Goal: Entertainment & Leisure: Consume media (video, audio)

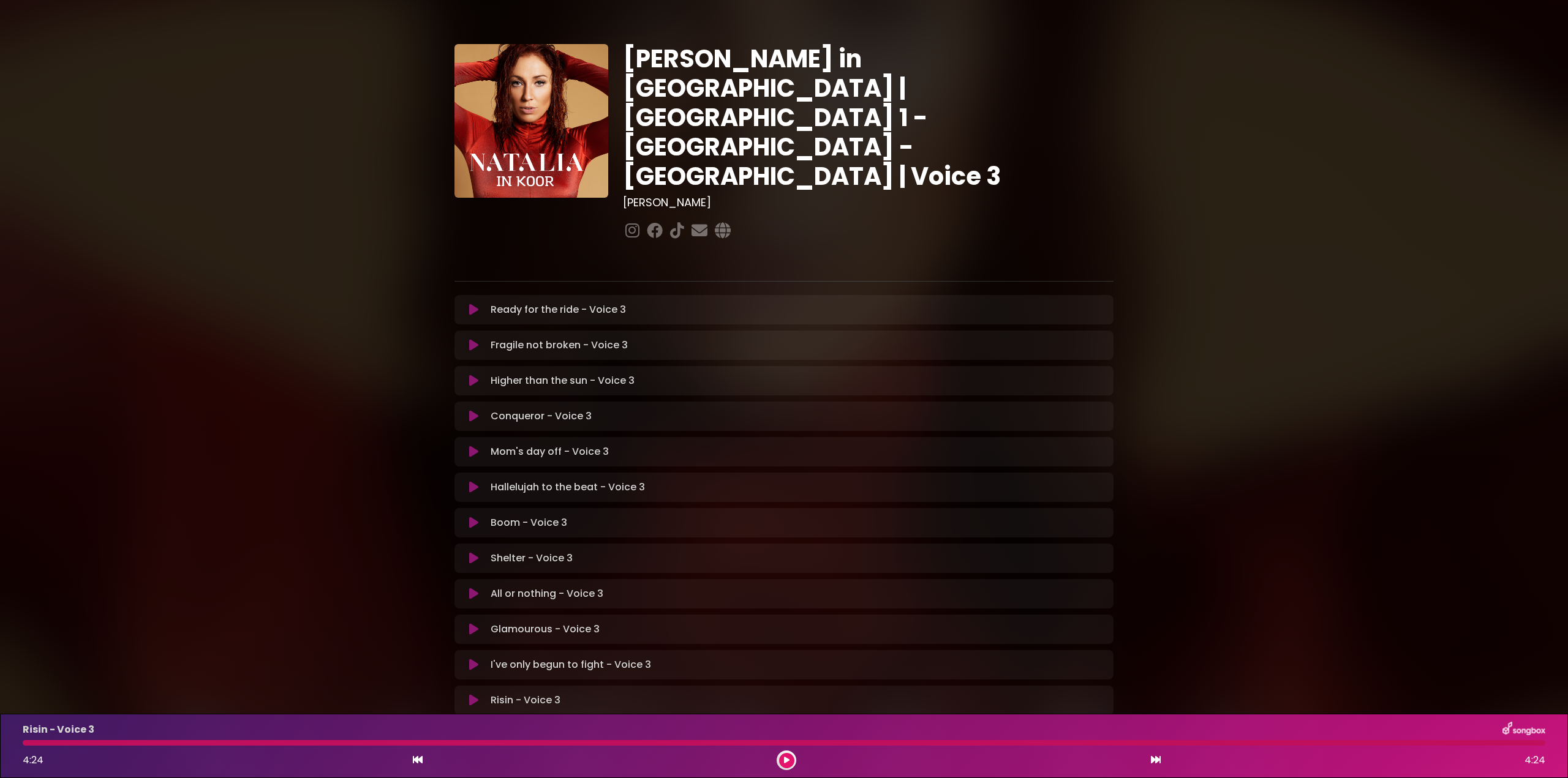
scroll to position [35, 0]
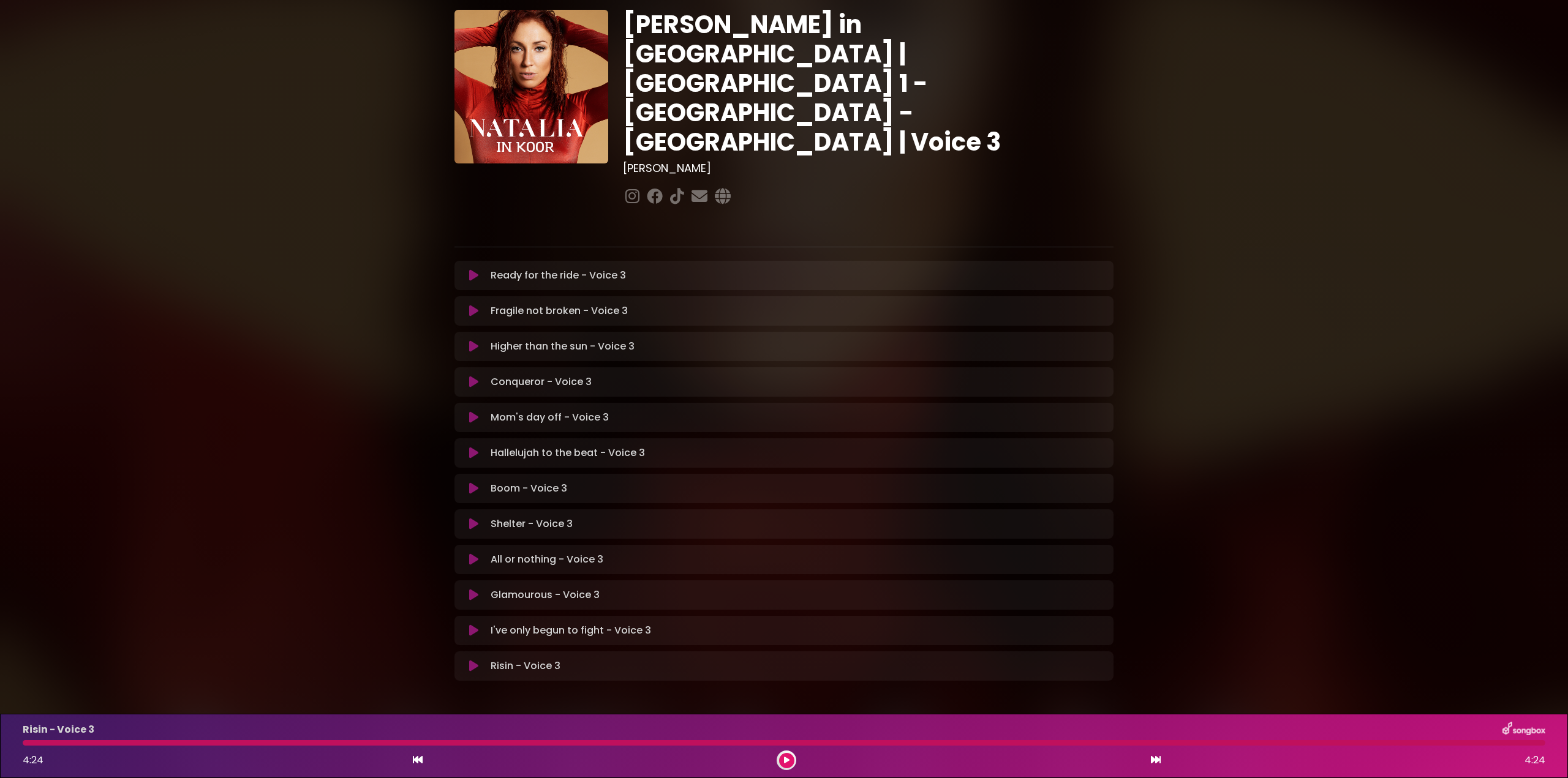
drag, startPoint x: 0, startPoint y: 0, endPoint x: 1150, endPoint y: 92, distance: 1153.7
click at [1150, 92] on div "[PERSON_NAME] in [GEOGRAPHIC_DATA] | [GEOGRAPHIC_DATA] 1 - [GEOGRAPHIC_DATA] - …" at bounding box center [784, 341] width 808 height 721
click at [470, 660] on icon at bounding box center [474, 666] width 9 height 12
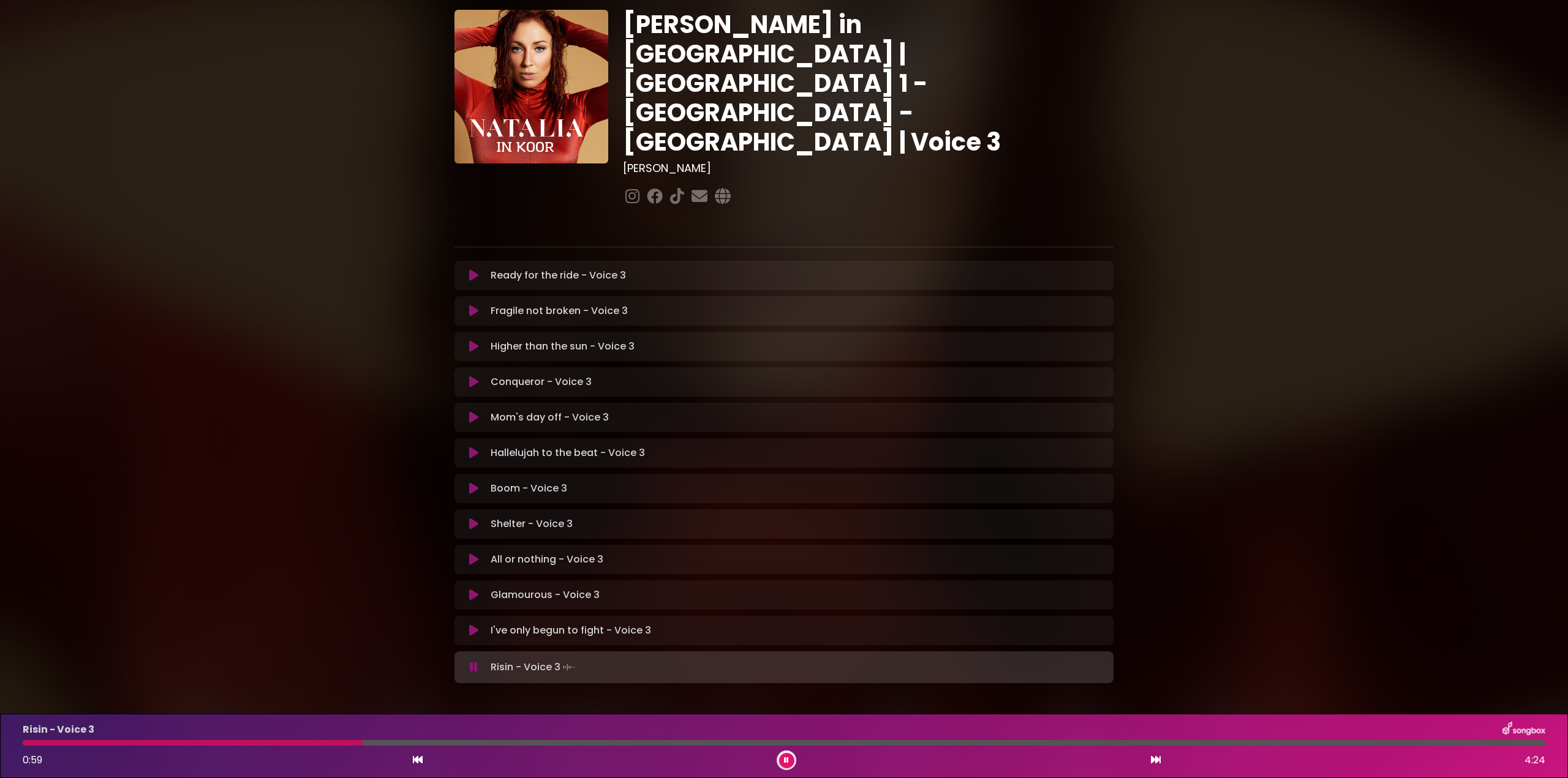
click at [469, 661] on button at bounding box center [474, 667] width 24 height 12
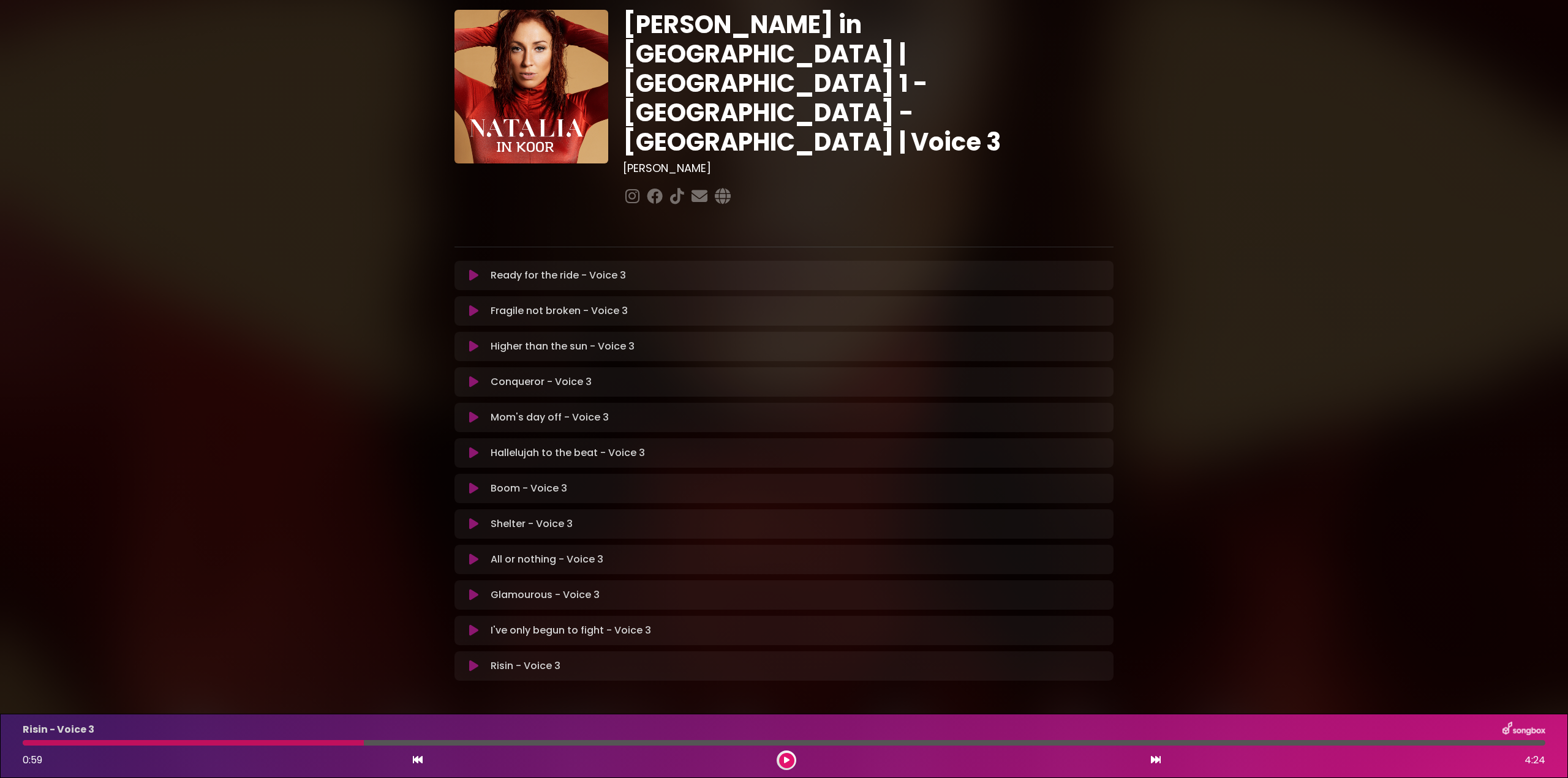
click at [28, 742] on div at bounding box center [193, 743] width 341 height 5
click at [29, 744] on div at bounding box center [193, 743] width 341 height 5
click at [788, 759] on icon at bounding box center [786, 760] width 5 height 7
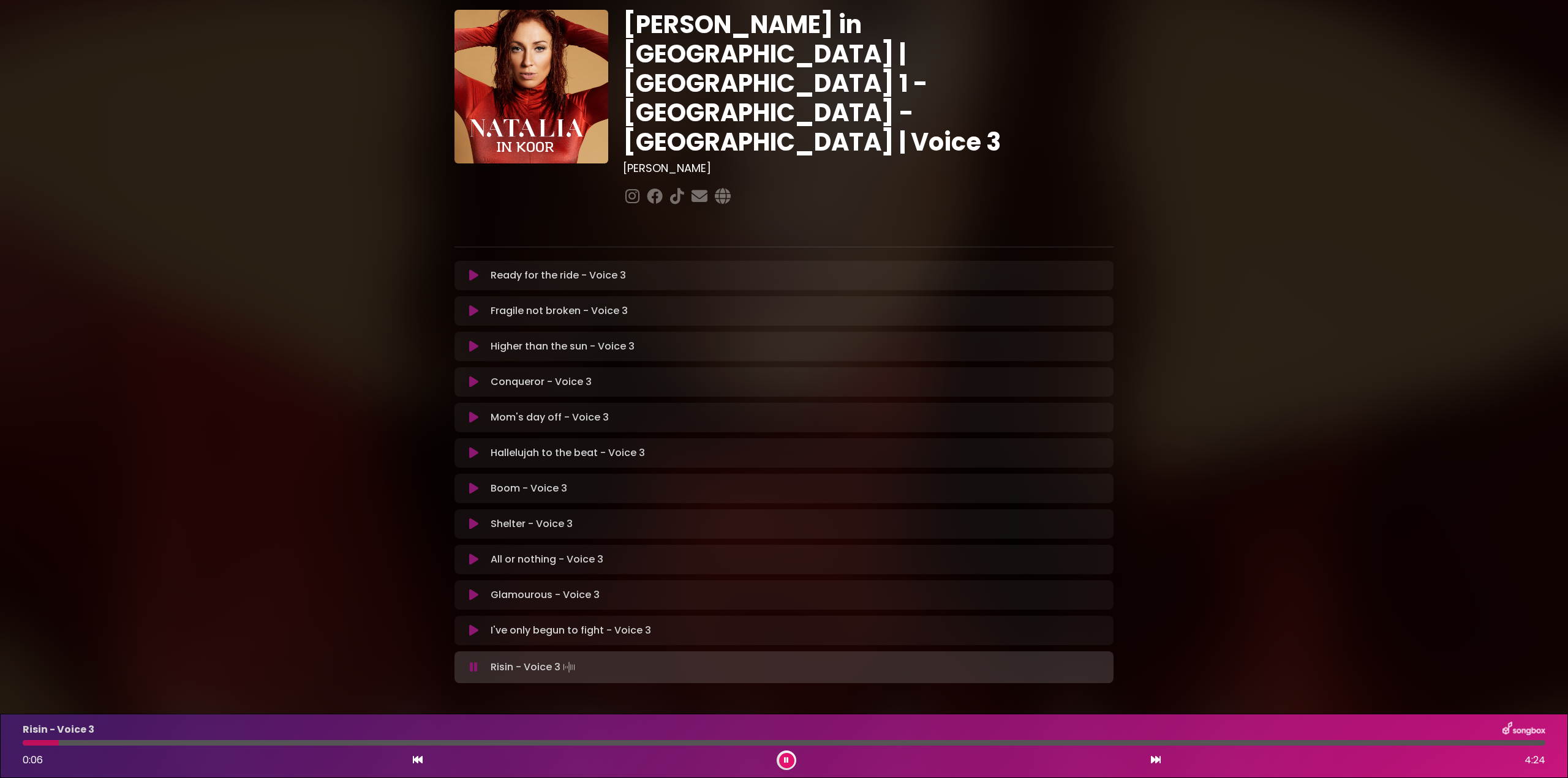
click at [59, 744] on div at bounding box center [40, 743] width 36 height 5
click at [55, 745] on div at bounding box center [305, 743] width 565 height 5
click at [410, 744] on div at bounding box center [300, 743] width 555 height 5
click at [356, 741] on div at bounding box center [221, 743] width 397 height 5
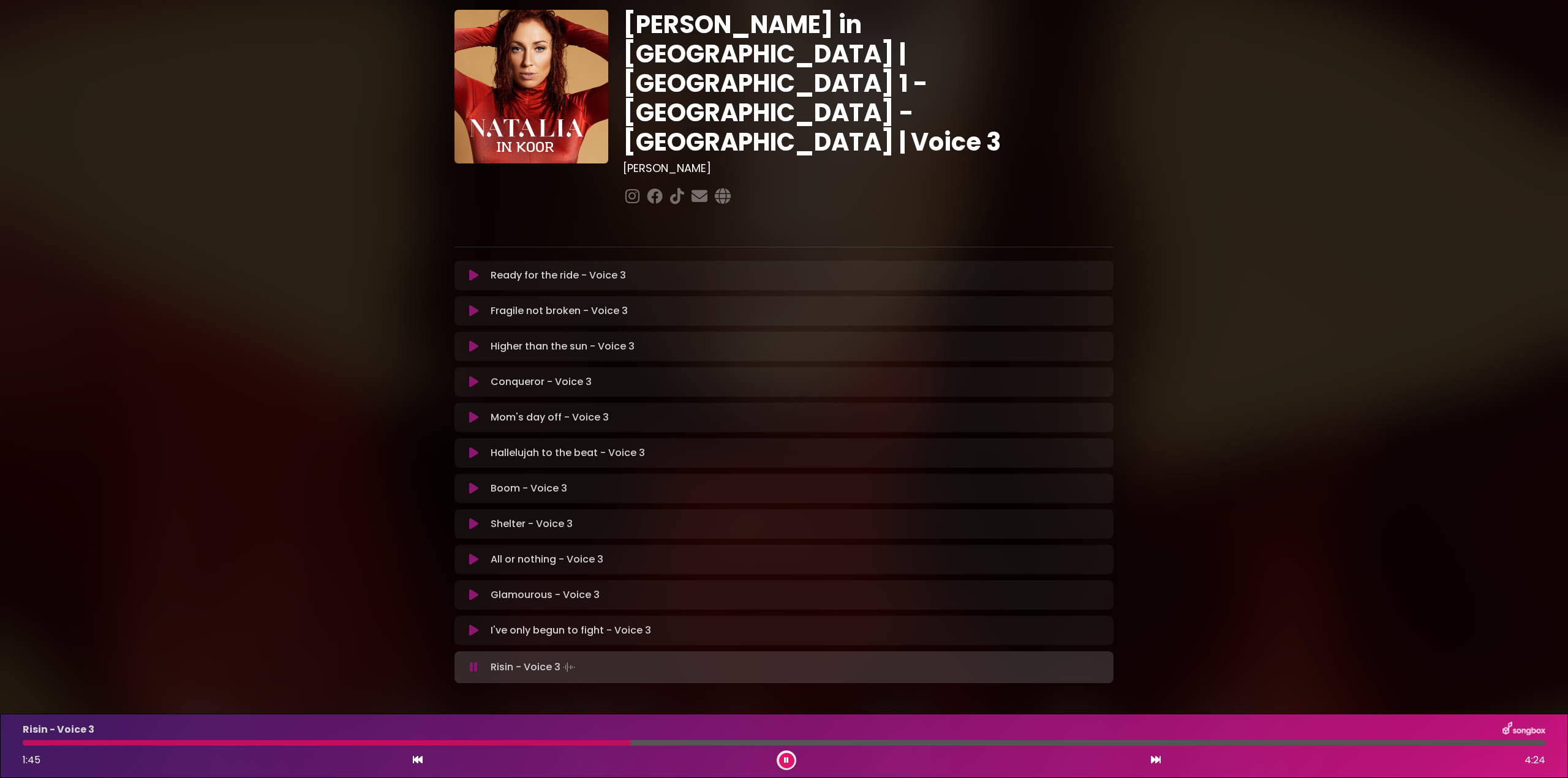
click at [25, 743] on div at bounding box center [784, 743] width 1522 height 5
click at [29, 743] on div at bounding box center [104, 743] width 164 height 5
click at [40, 746] on div "Risin - Voice 3 1:36 4:24" at bounding box center [784, 745] width 1537 height 48
click at [28, 743] on div at bounding box center [304, 743] width 562 height 5
click at [392, 742] on div at bounding box center [232, 743] width 419 height 5
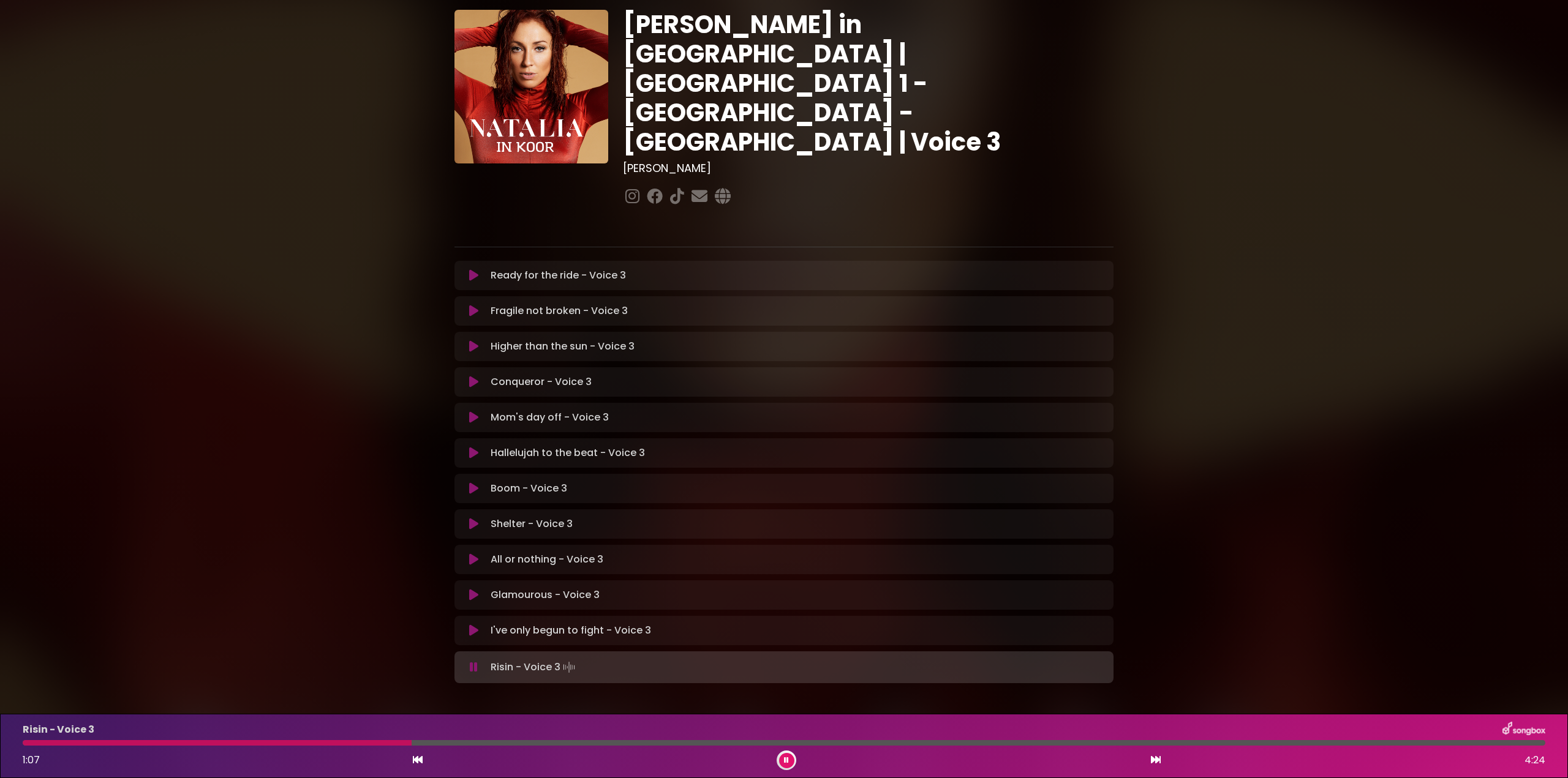
click at [364, 745] on div at bounding box center [217, 743] width 389 height 5
click at [404, 747] on div "Risin - Voice 3 1:34 4:24" at bounding box center [784, 745] width 1537 height 48
click at [405, 743] on div at bounding box center [296, 743] width 547 height 5
click at [325, 742] on div at bounding box center [221, 743] width 397 height 5
click at [345, 741] on div "Risin - Voice 3 1:18 4:24" at bounding box center [784, 745] width 1537 height 48
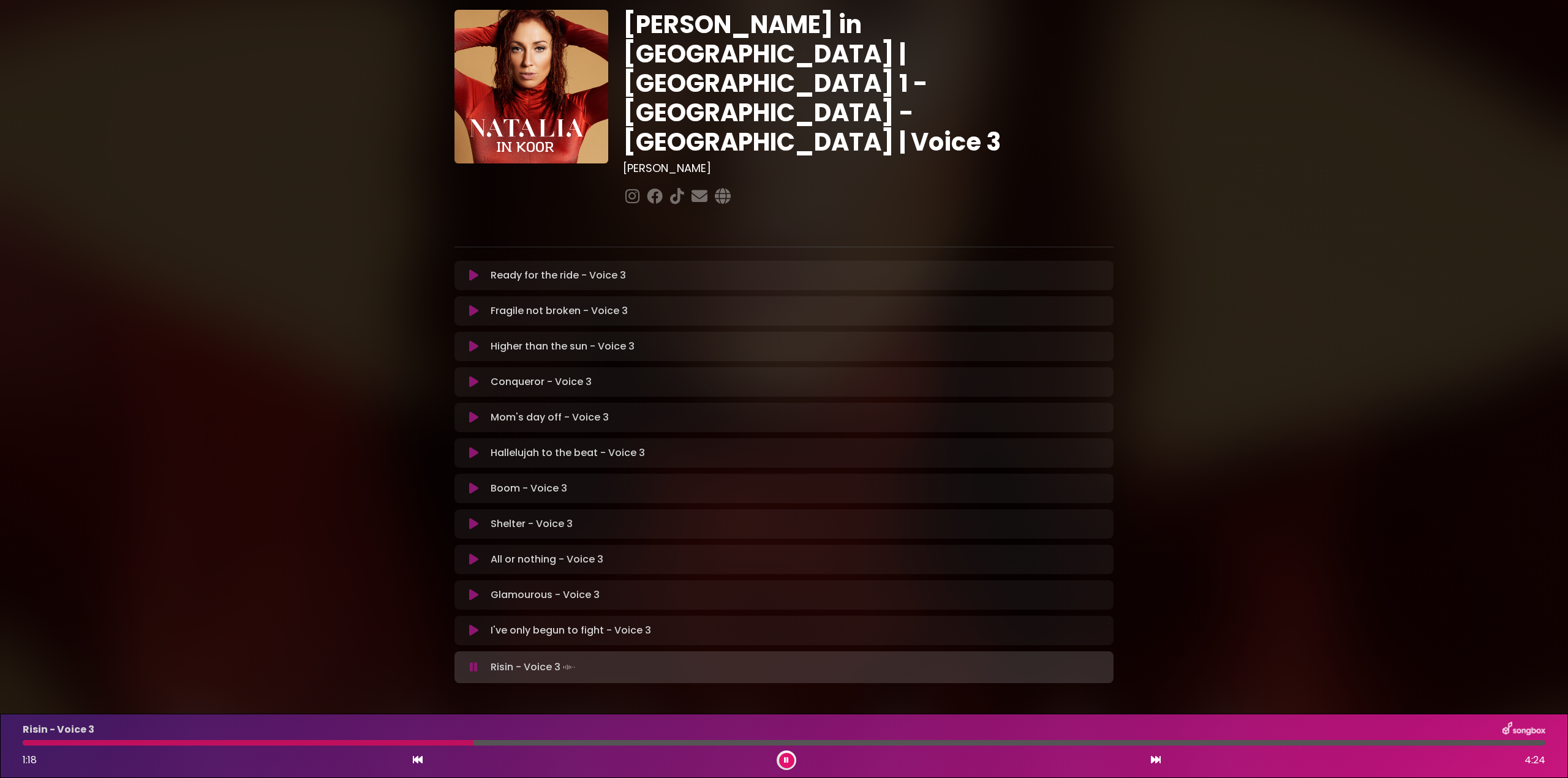
click at [345, 742] on div at bounding box center [248, 743] width 451 height 5
click at [30, 745] on div at bounding box center [367, 743] width 689 height 5
click at [368, 742] on div at bounding box center [296, 743] width 546 height 5
click at [650, 742] on div at bounding box center [373, 743] width 702 height 5
click at [645, 743] on div at bounding box center [378, 743] width 710 height 5
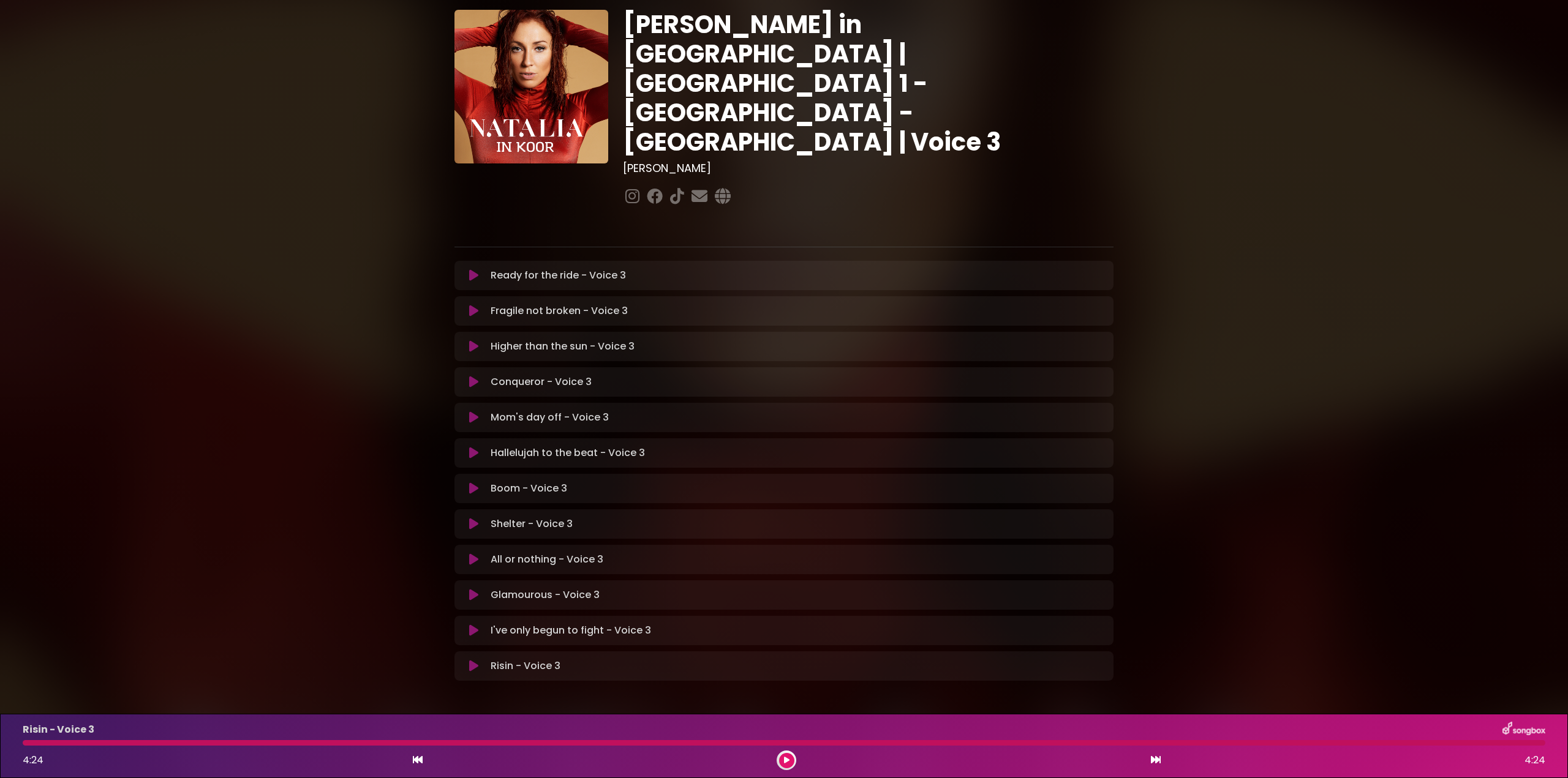
click at [34, 747] on div "Risin - Voice 3 4:24 4:24" at bounding box center [784, 745] width 1537 height 48
click at [31, 744] on div at bounding box center [784, 743] width 1522 height 5
click at [29, 744] on div at bounding box center [784, 743] width 1522 height 5
click at [34, 742] on div at bounding box center [784, 743] width 1522 height 5
click at [784, 758] on icon at bounding box center [786, 760] width 5 height 7
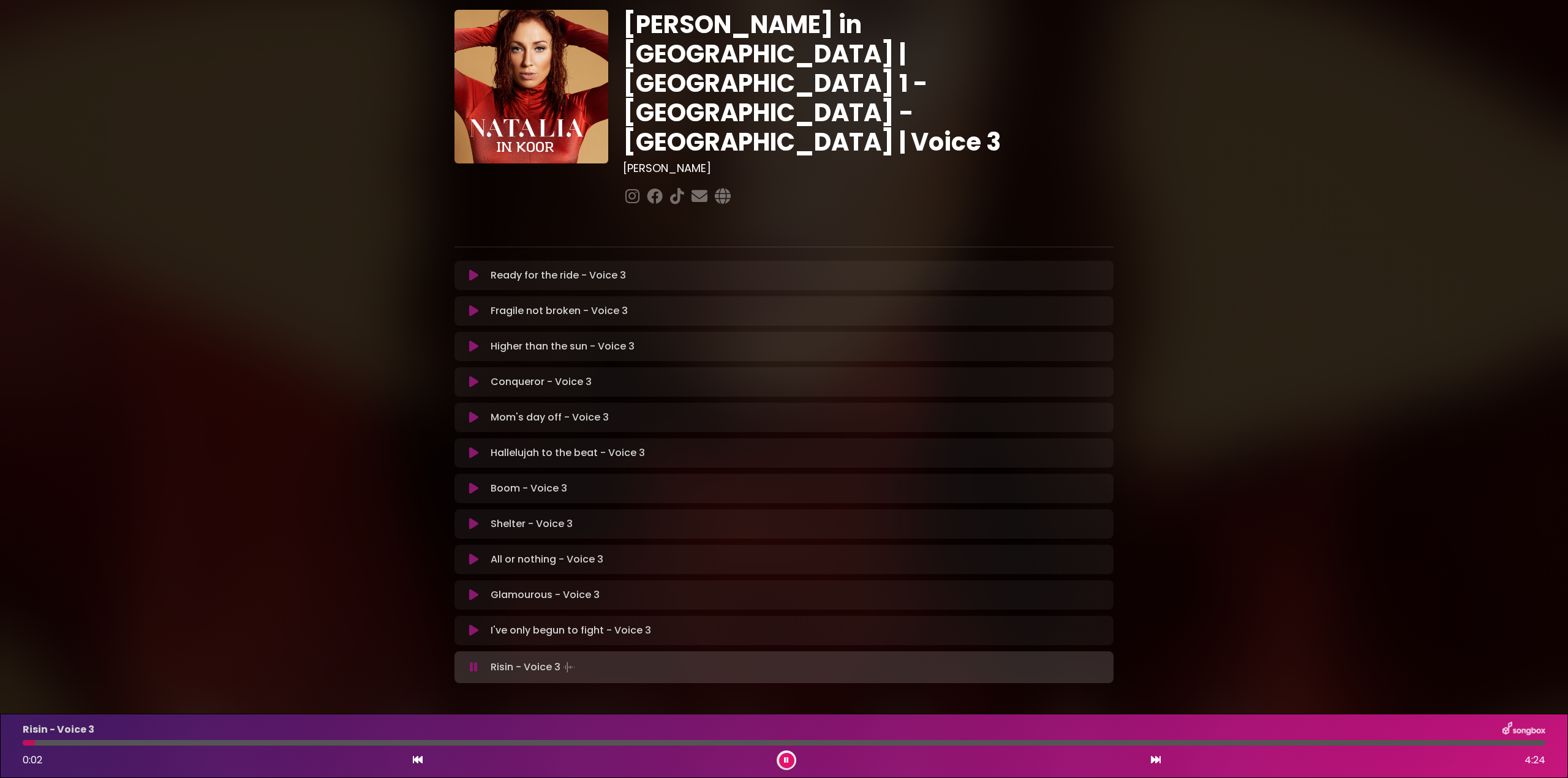
click at [35, 743] on div at bounding box center [29, 743] width 12 height 5
click at [27, 743] on div at bounding box center [31, 743] width 16 height 5
click at [24, 742] on div at bounding box center [30, 743] width 15 height 5
click at [377, 743] on div at bounding box center [301, 743] width 557 height 5
click at [339, 742] on div at bounding box center [223, 743] width 401 height 5
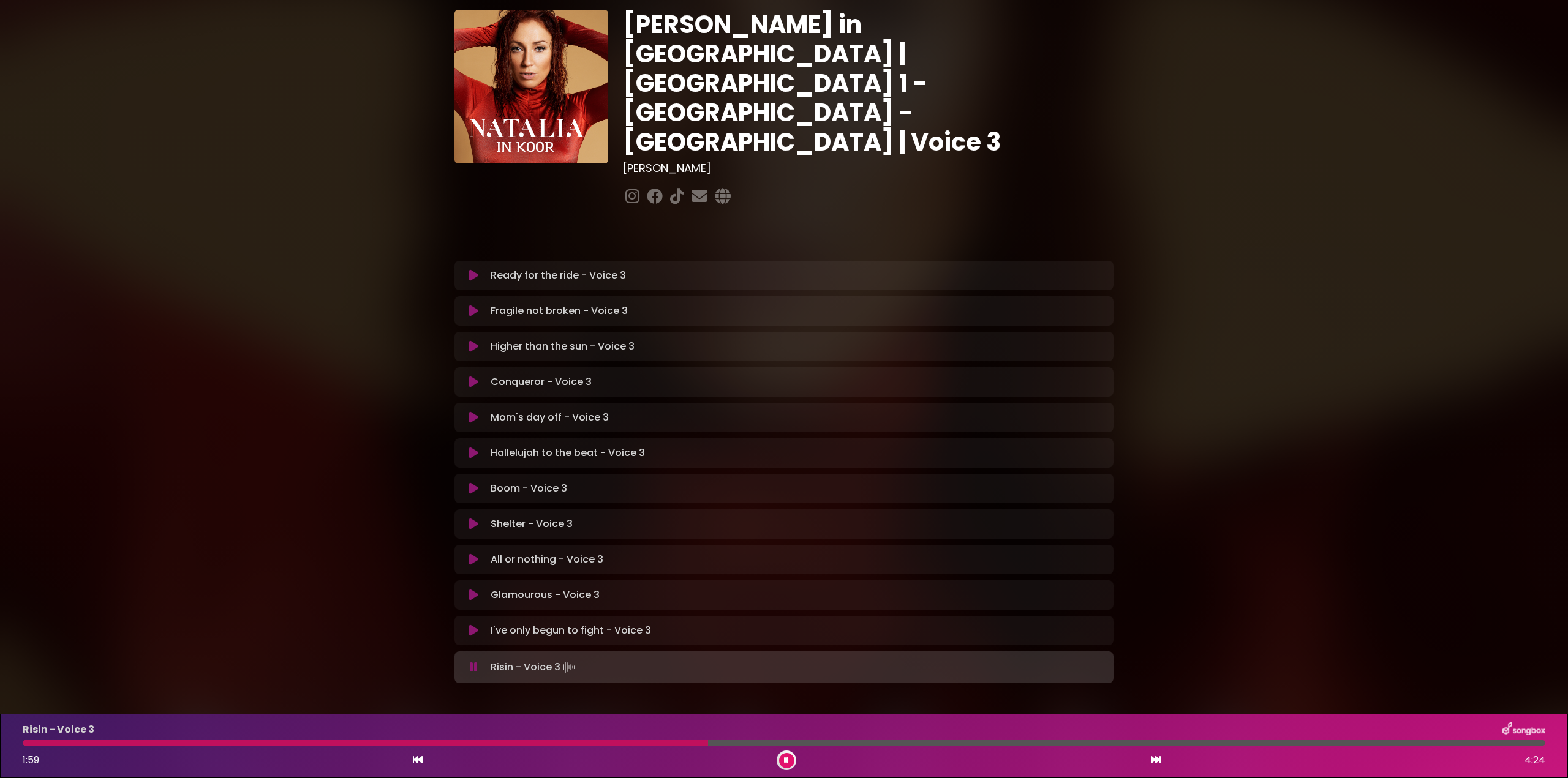
click at [43, 742] on div at bounding box center [365, 743] width 685 height 5
click at [29, 743] on div at bounding box center [297, 743] width 549 height 5
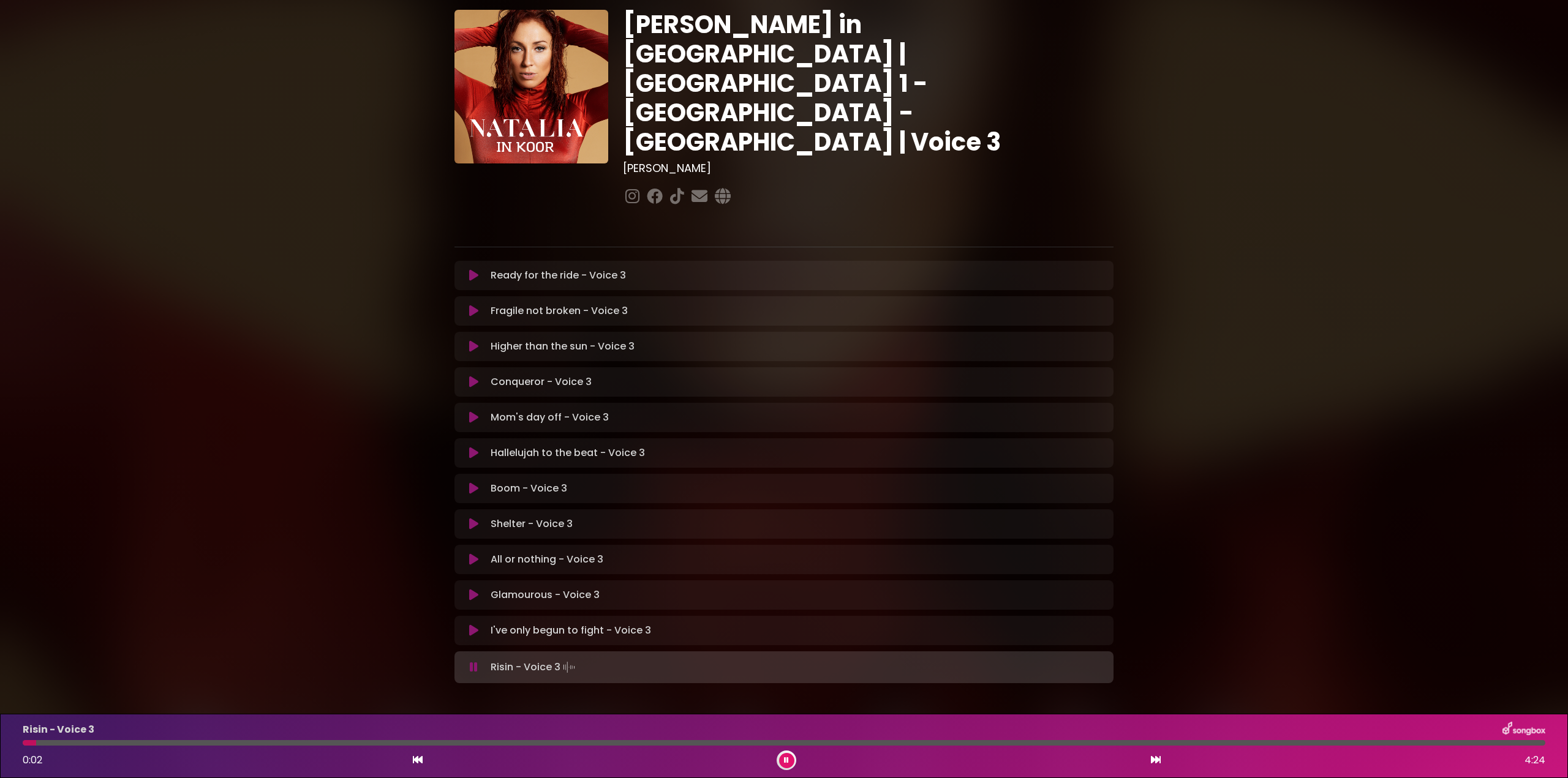
click at [27, 743] on div at bounding box center [29, 743] width 14 height 5
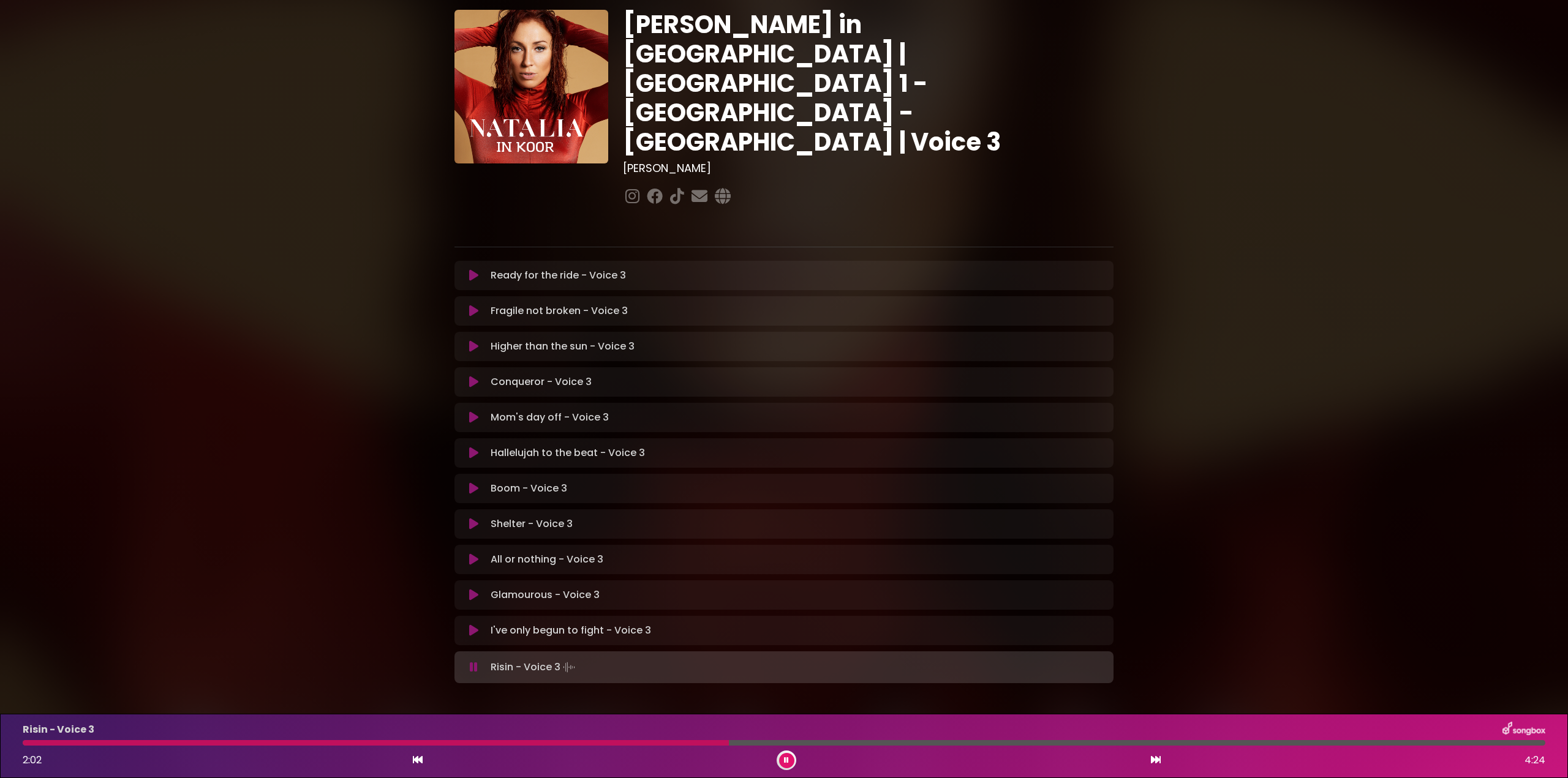
click at [618, 745] on div at bounding box center [376, 743] width 706 height 5
click at [552, 741] on div at bounding box center [362, 743] width 677 height 5
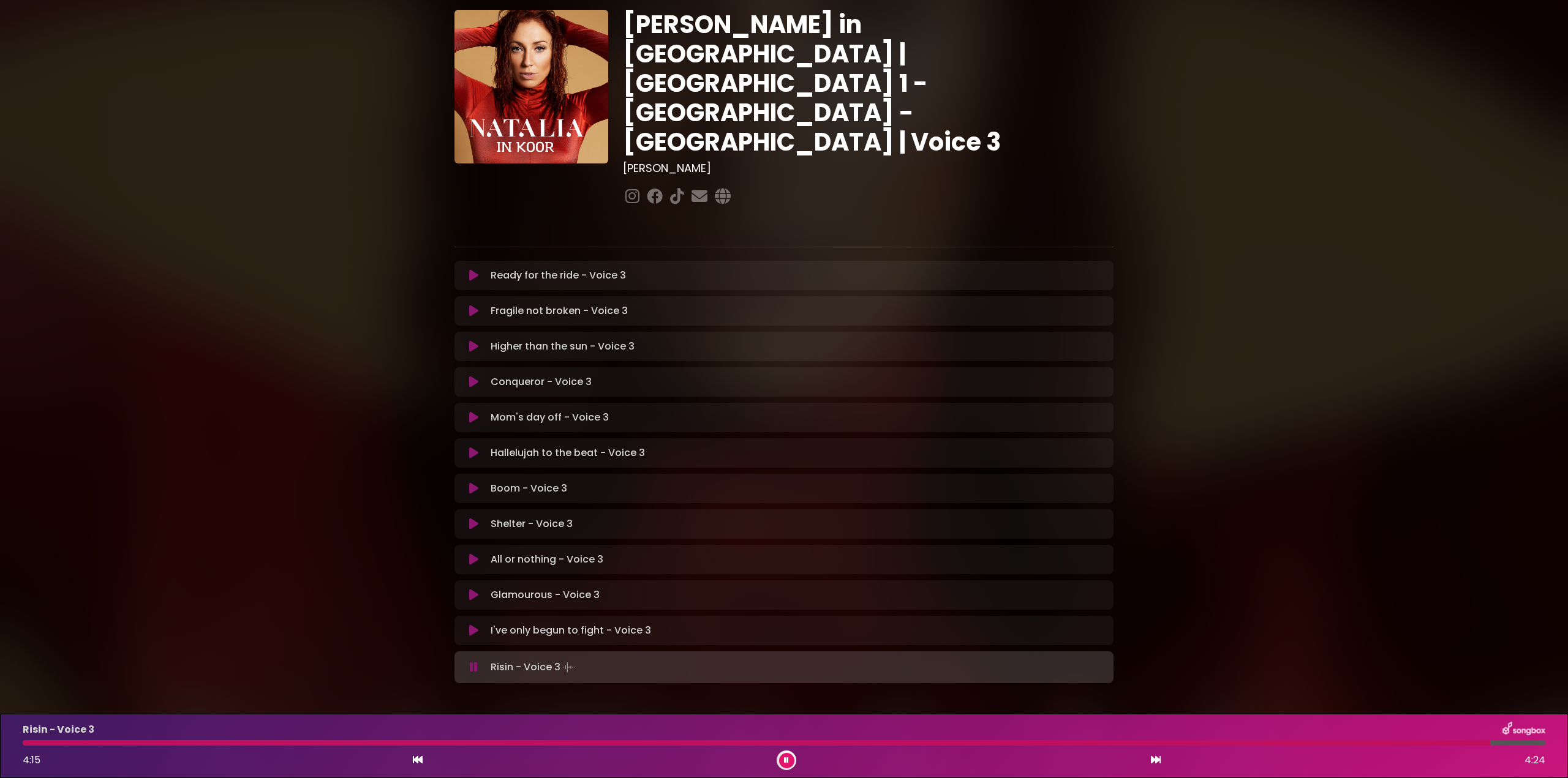
click at [594, 743] on div at bounding box center [756, 743] width 1468 height 5
click at [791, 762] on button at bounding box center [787, 760] width 16 height 16
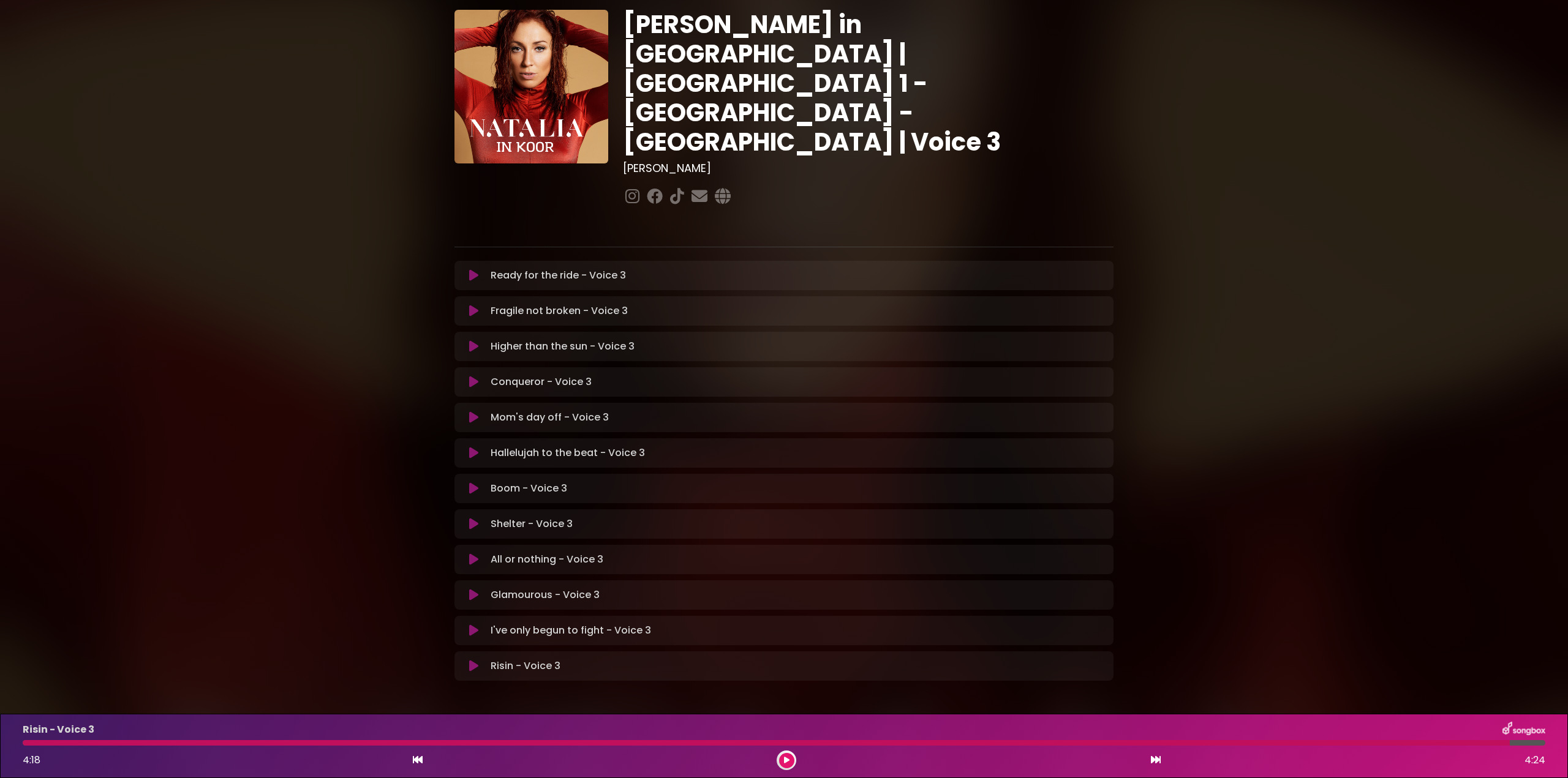
click at [952, 743] on div at bounding box center [766, 743] width 1487 height 5
drag, startPoint x: 791, startPoint y: 758, endPoint x: 831, endPoint y: 766, distance: 40.8
click at [791, 759] on button at bounding box center [787, 760] width 16 height 16
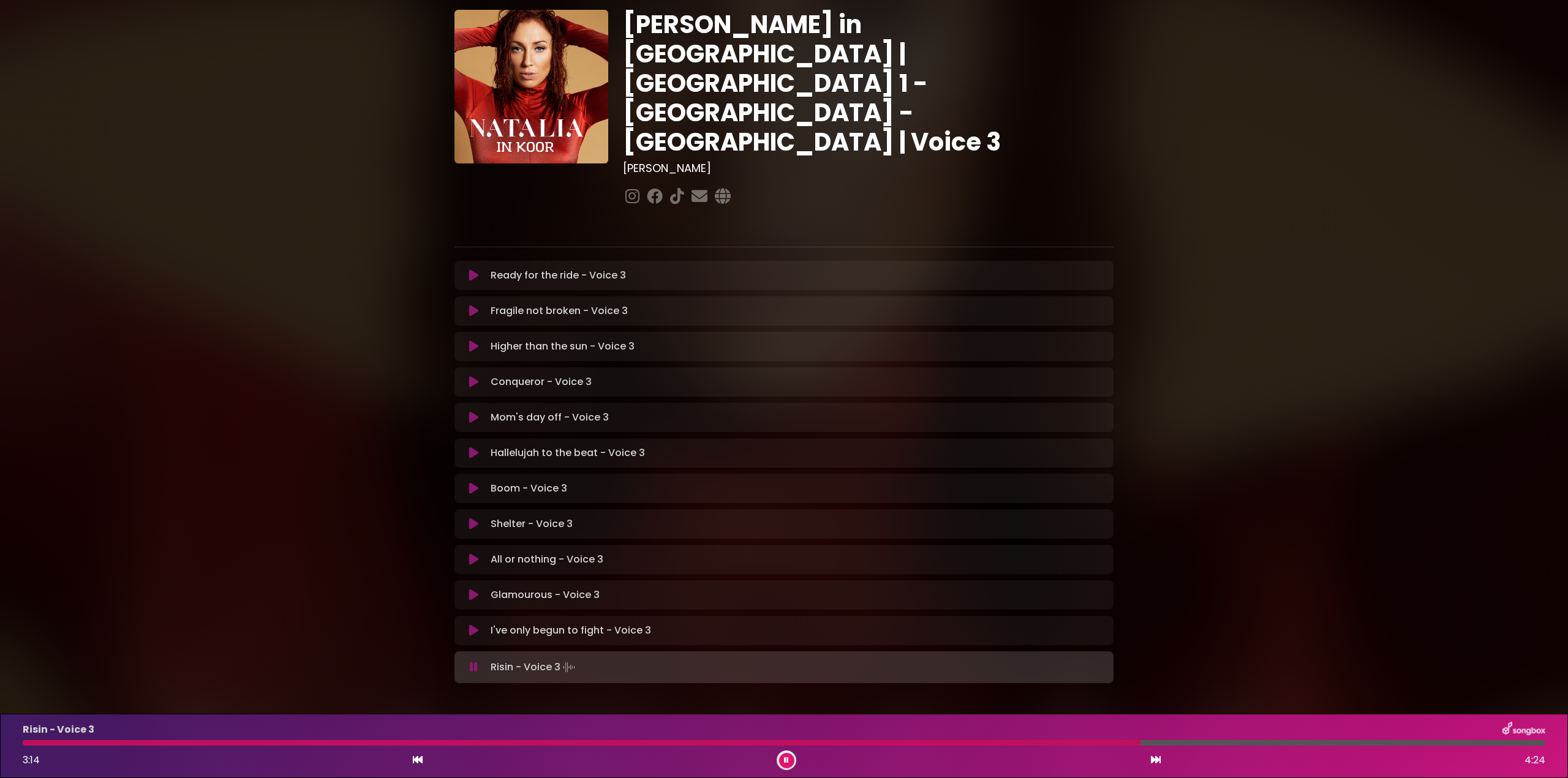
click at [1141, 742] on div at bounding box center [784, 743] width 1522 height 5
click at [1189, 743] on div at bounding box center [784, 743] width 1522 height 5
click at [1277, 743] on div at bounding box center [784, 743] width 1522 height 5
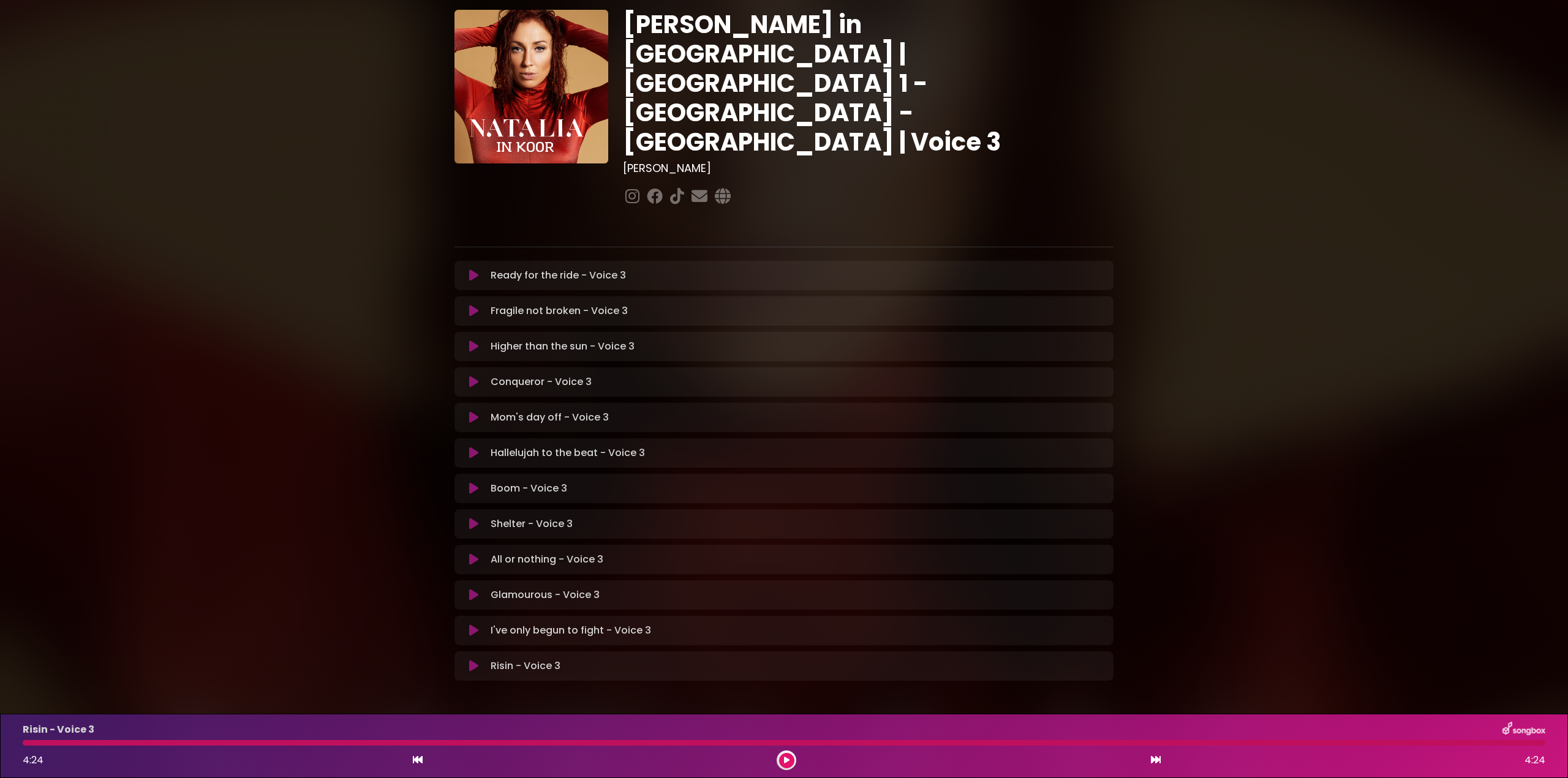
click at [474, 624] on icon at bounding box center [474, 630] width 9 height 12
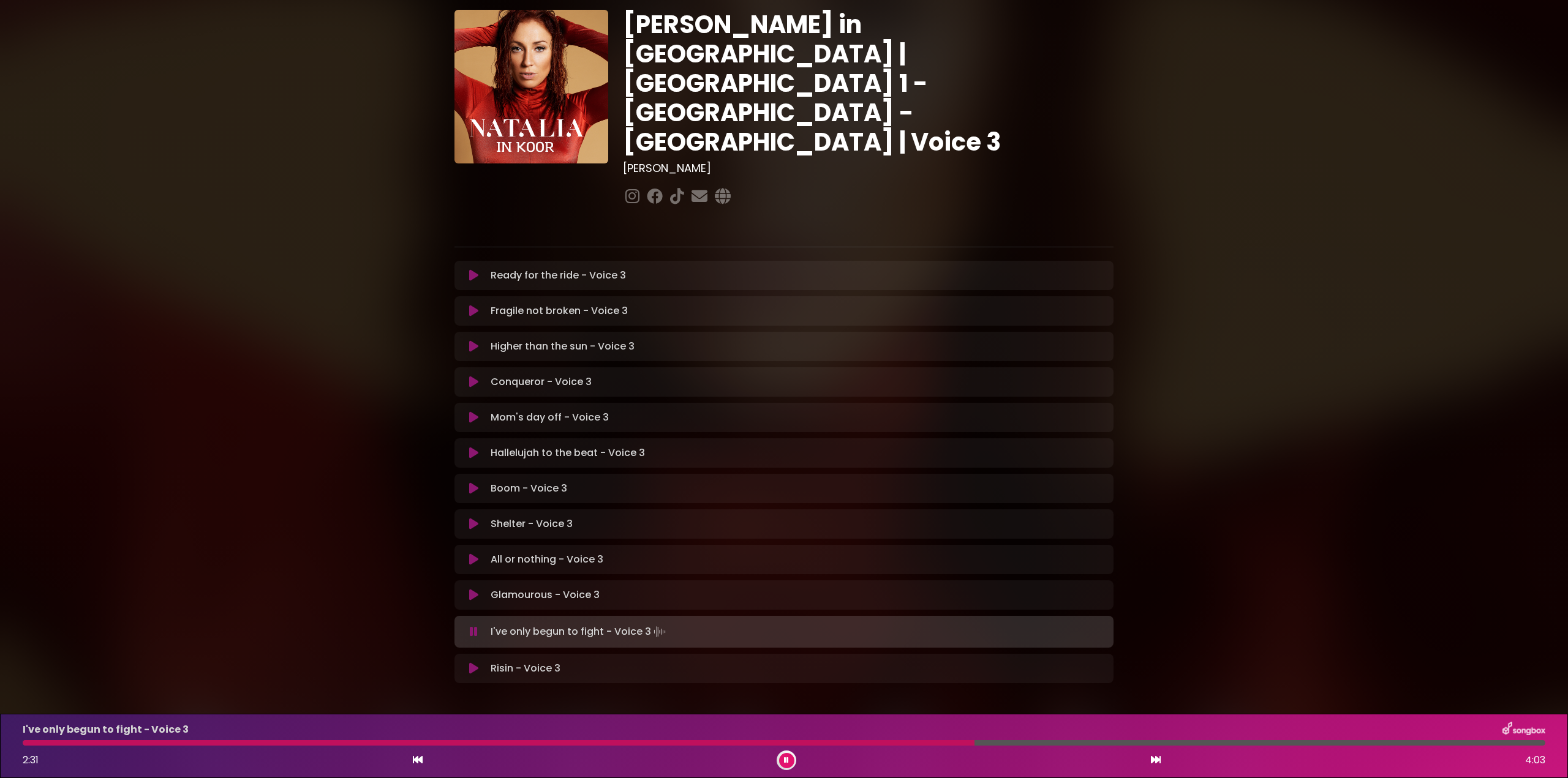
click at [849, 742] on div at bounding box center [498, 743] width 952 height 5
click at [1165, 743] on div at bounding box center [670, 743] width 1294 height 5
click at [1167, 740] on div at bounding box center [640, 743] width 1234 height 5
drag, startPoint x: 1162, startPoint y: 740, endPoint x: 1157, endPoint y: 735, distance: 7.1
click at [1162, 738] on div "I've only begun to fight - Voice 3 3:17 4:03" at bounding box center [784, 745] width 1537 height 48
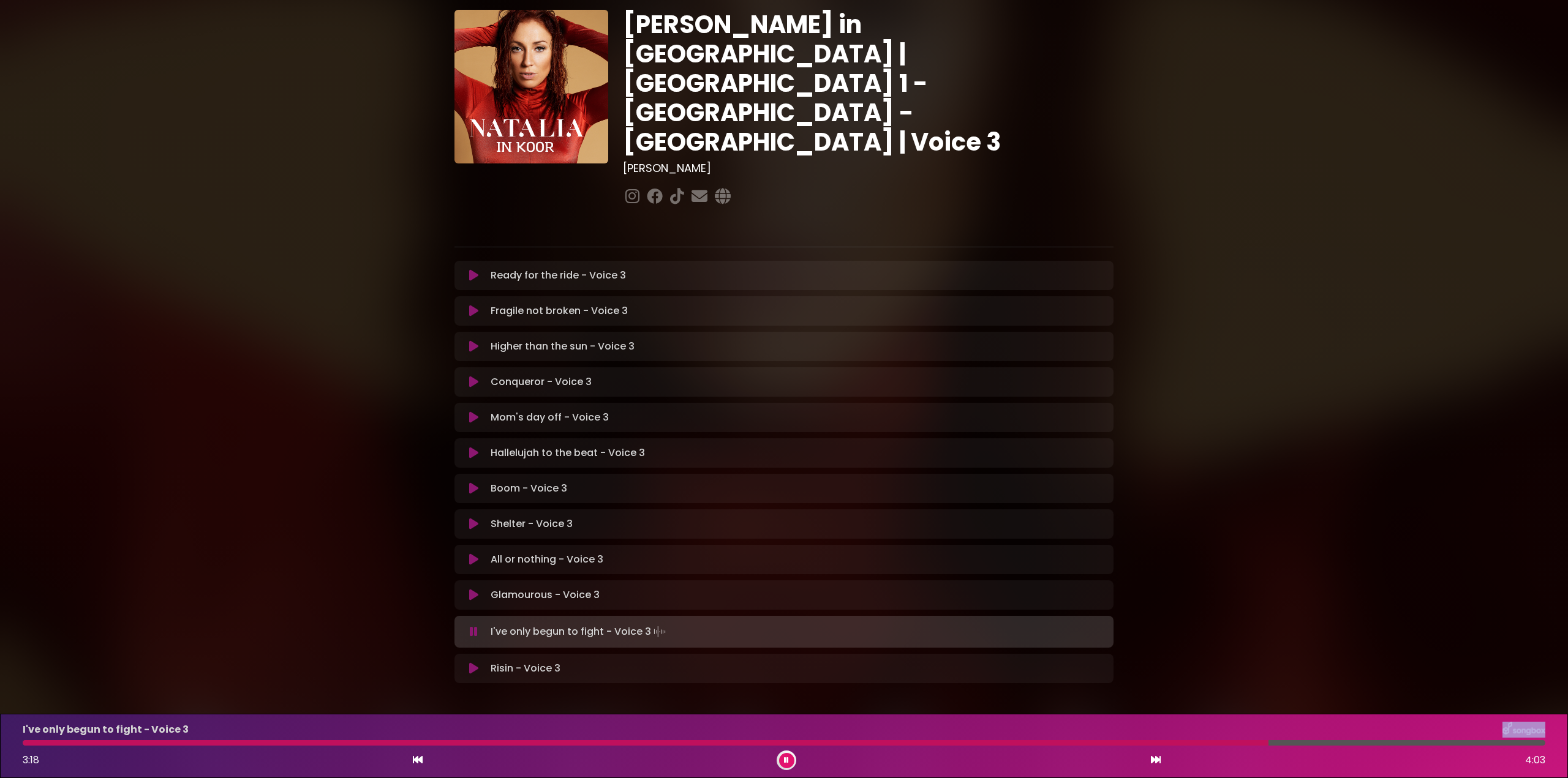
click at [1160, 741] on div "I've only begun to fight - Voice 3 3:18 4:03" at bounding box center [784, 745] width 1537 height 48
click at [1169, 743] on div at bounding box center [784, 743] width 1522 height 5
click at [1173, 743] on div at bounding box center [772, 743] width 1499 height 5
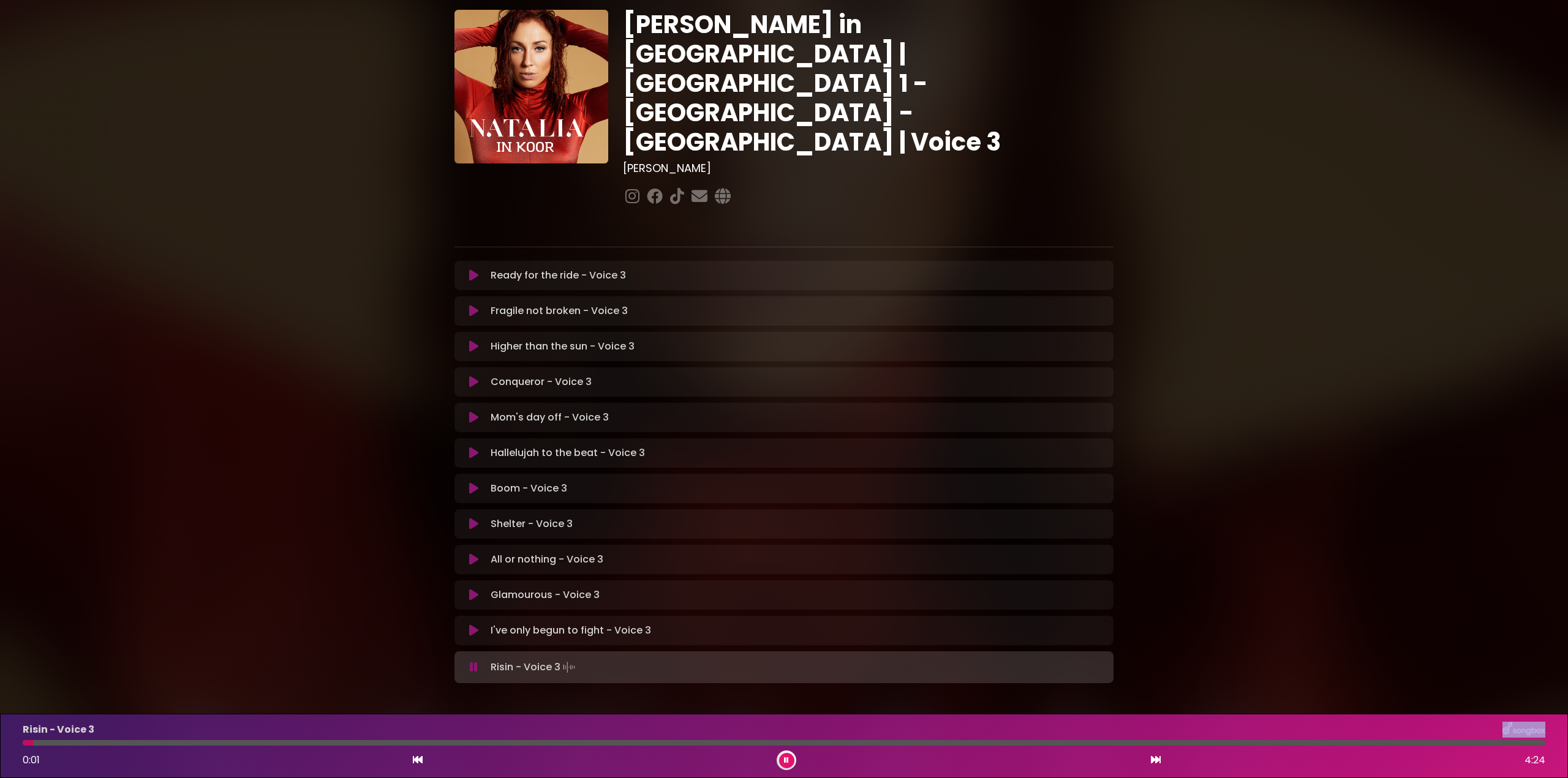
drag, startPoint x: 791, startPoint y: 759, endPoint x: 871, endPoint y: 466, distance: 303.7
click at [793, 752] on div at bounding box center [786, 760] width 20 height 20
click at [787, 758] on icon at bounding box center [786, 760] width 5 height 7
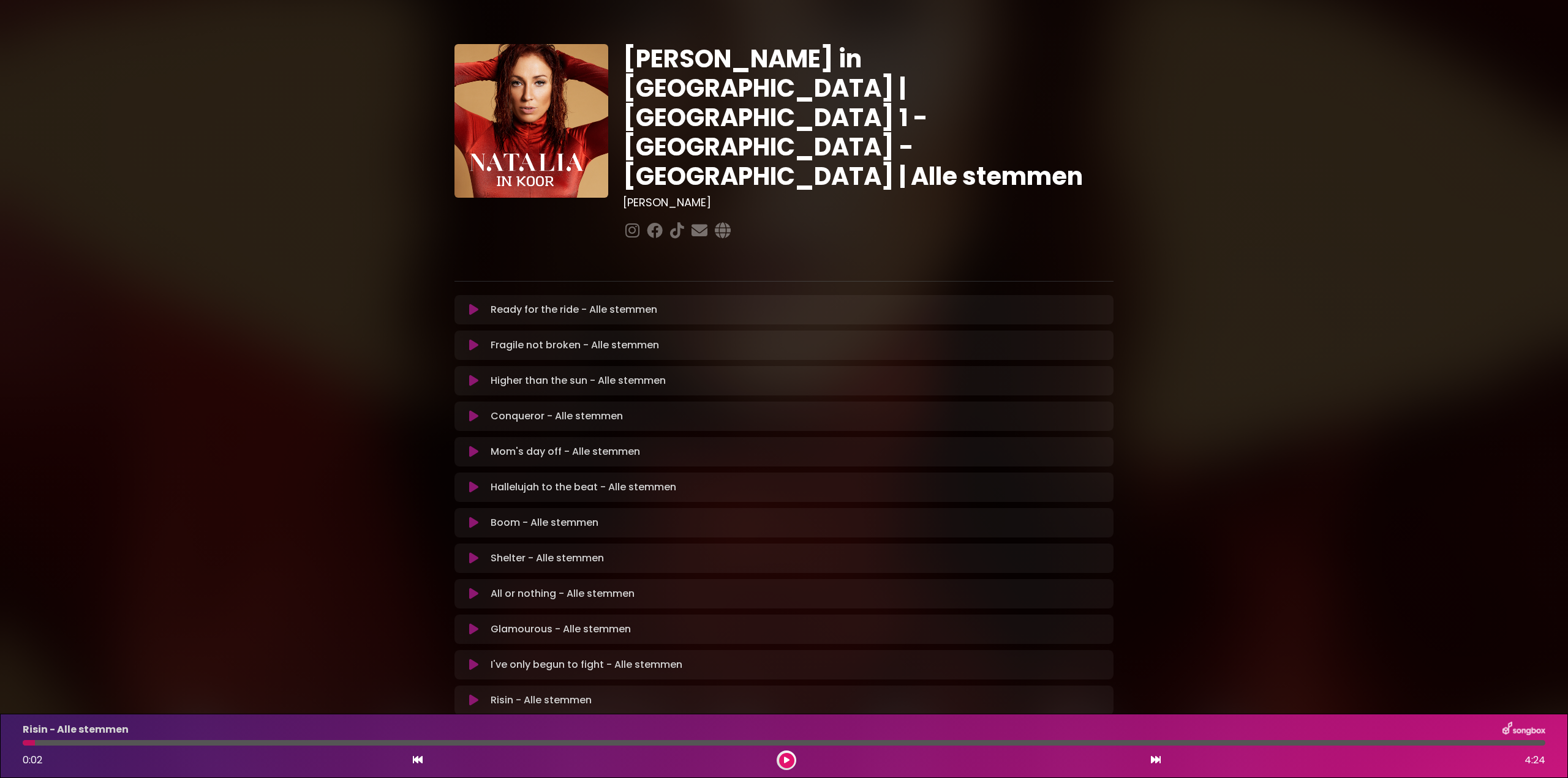
scroll to position [35, 0]
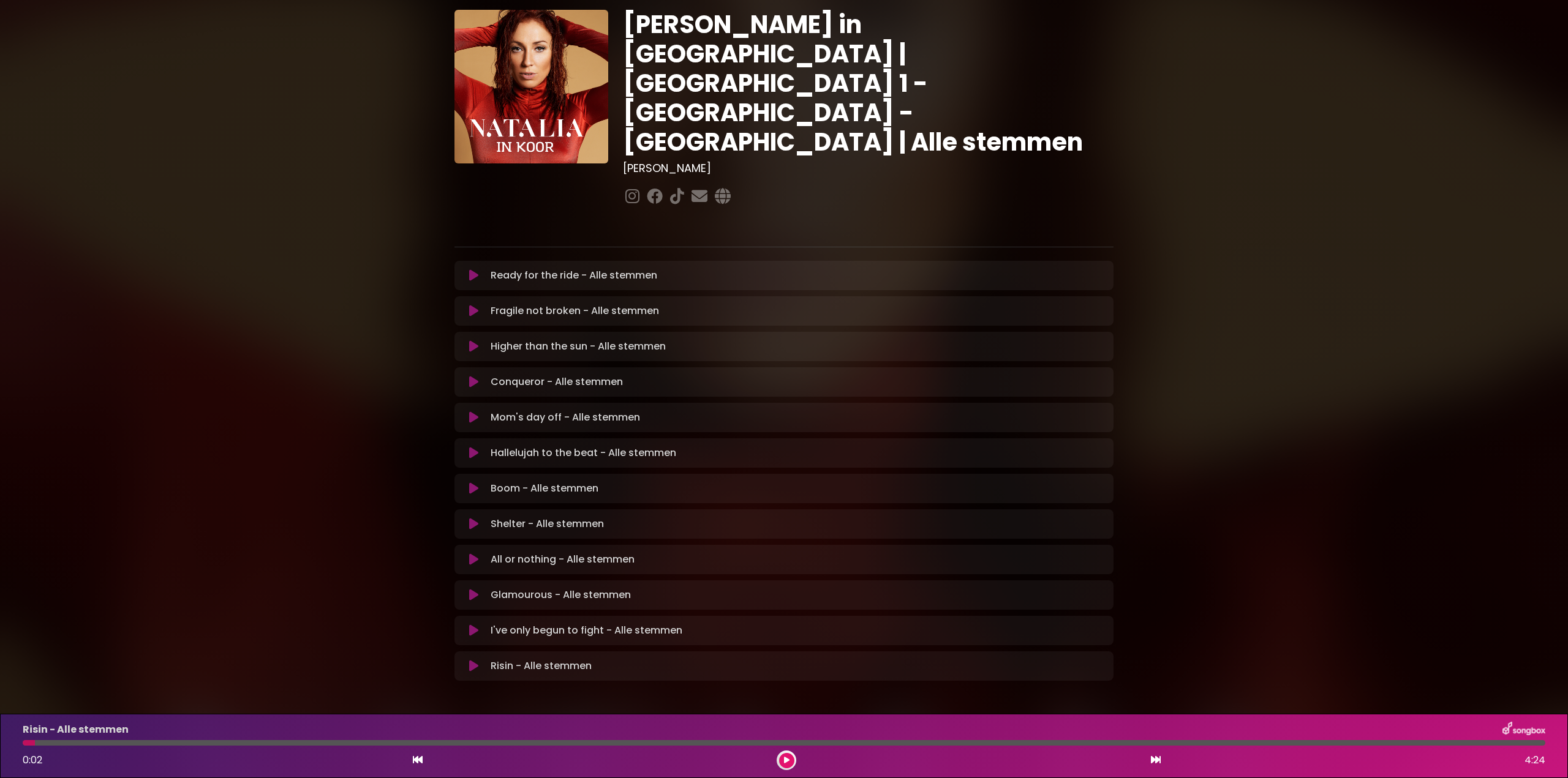
drag, startPoint x: 473, startPoint y: 586, endPoint x: 480, endPoint y: 590, distance: 8.1
click at [474, 624] on icon at bounding box center [474, 630] width 9 height 12
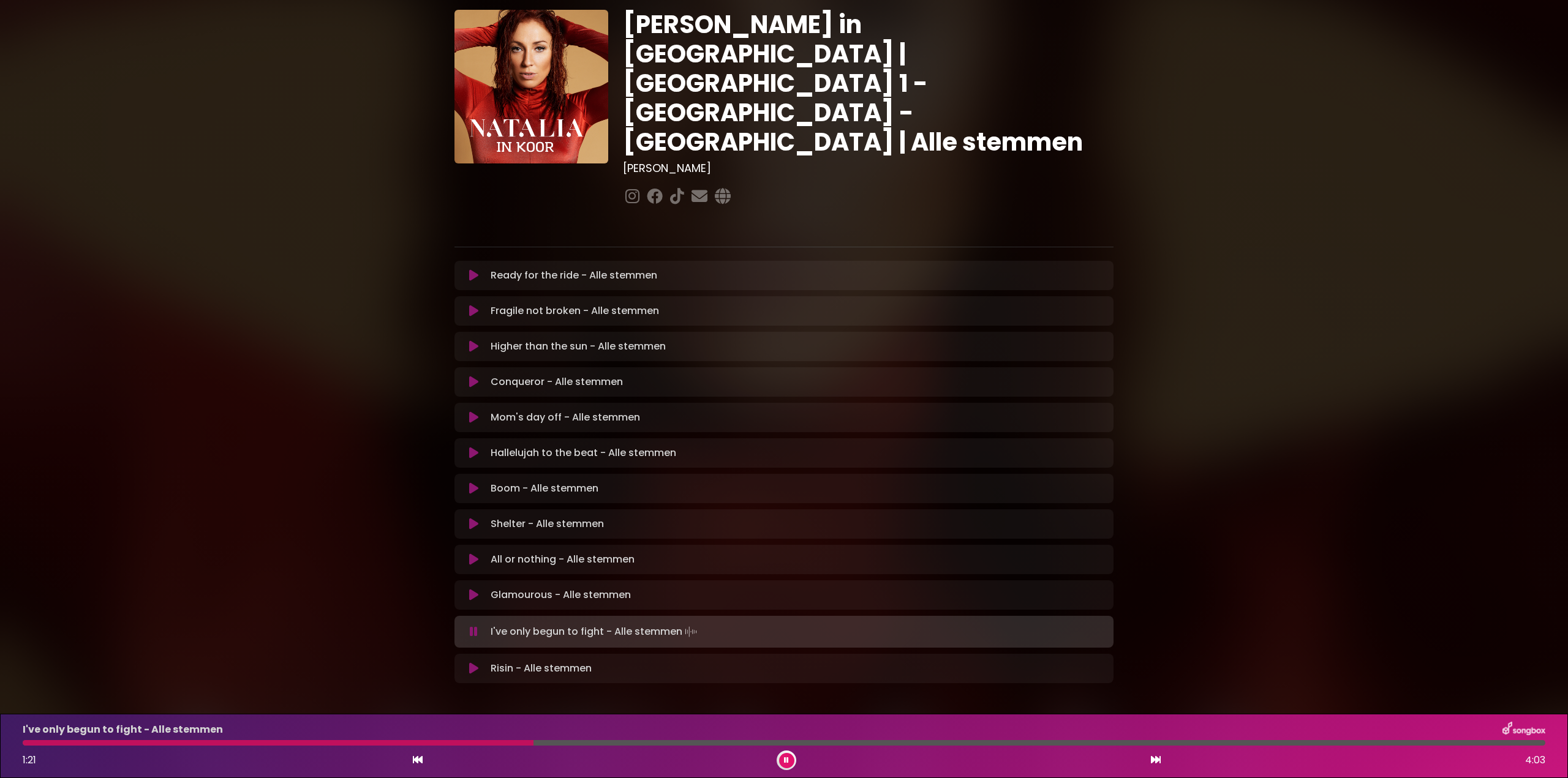
click at [38, 742] on div at bounding box center [278, 743] width 511 height 5
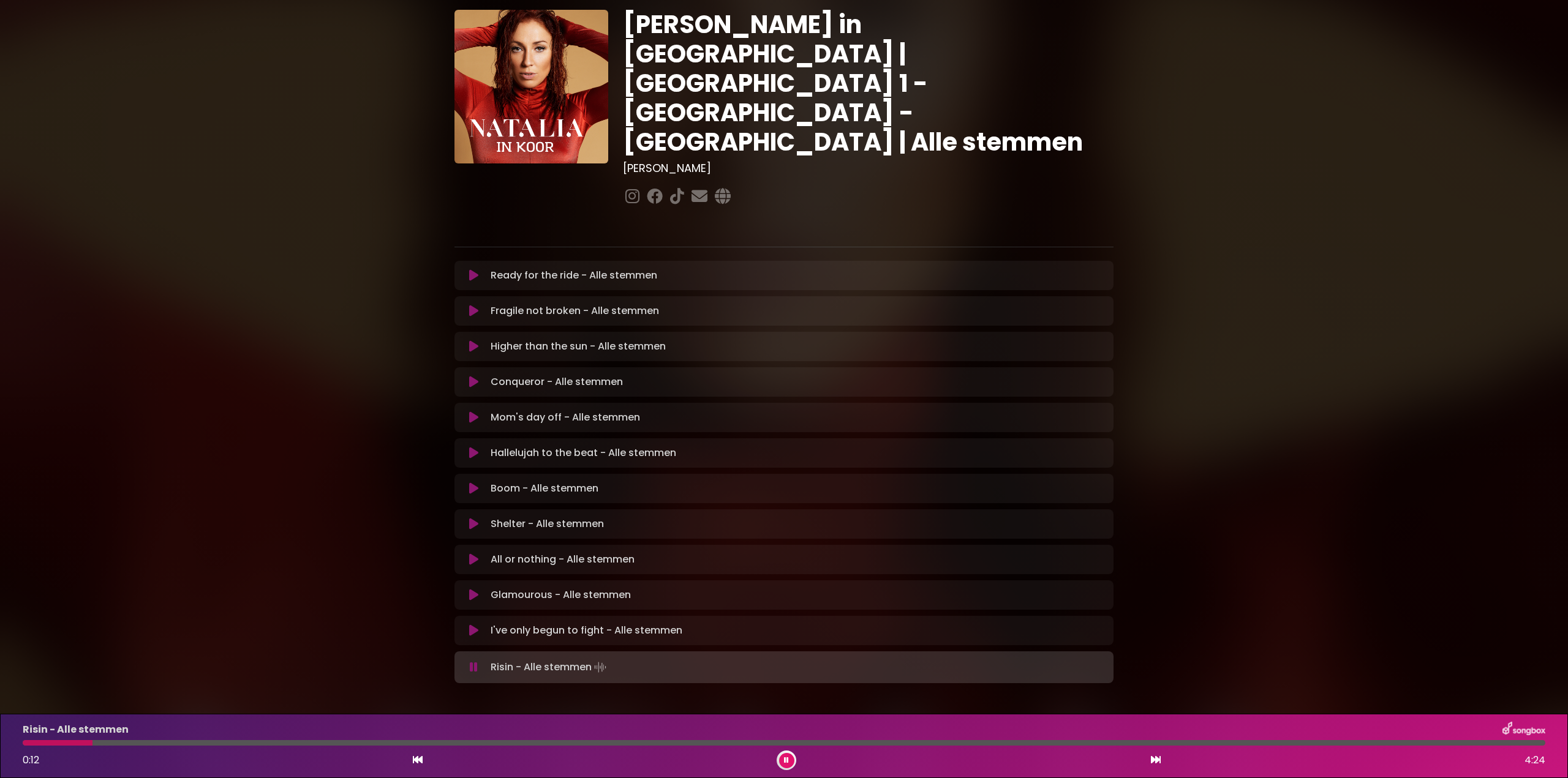
click at [473, 661] on icon at bounding box center [474, 667] width 8 height 12
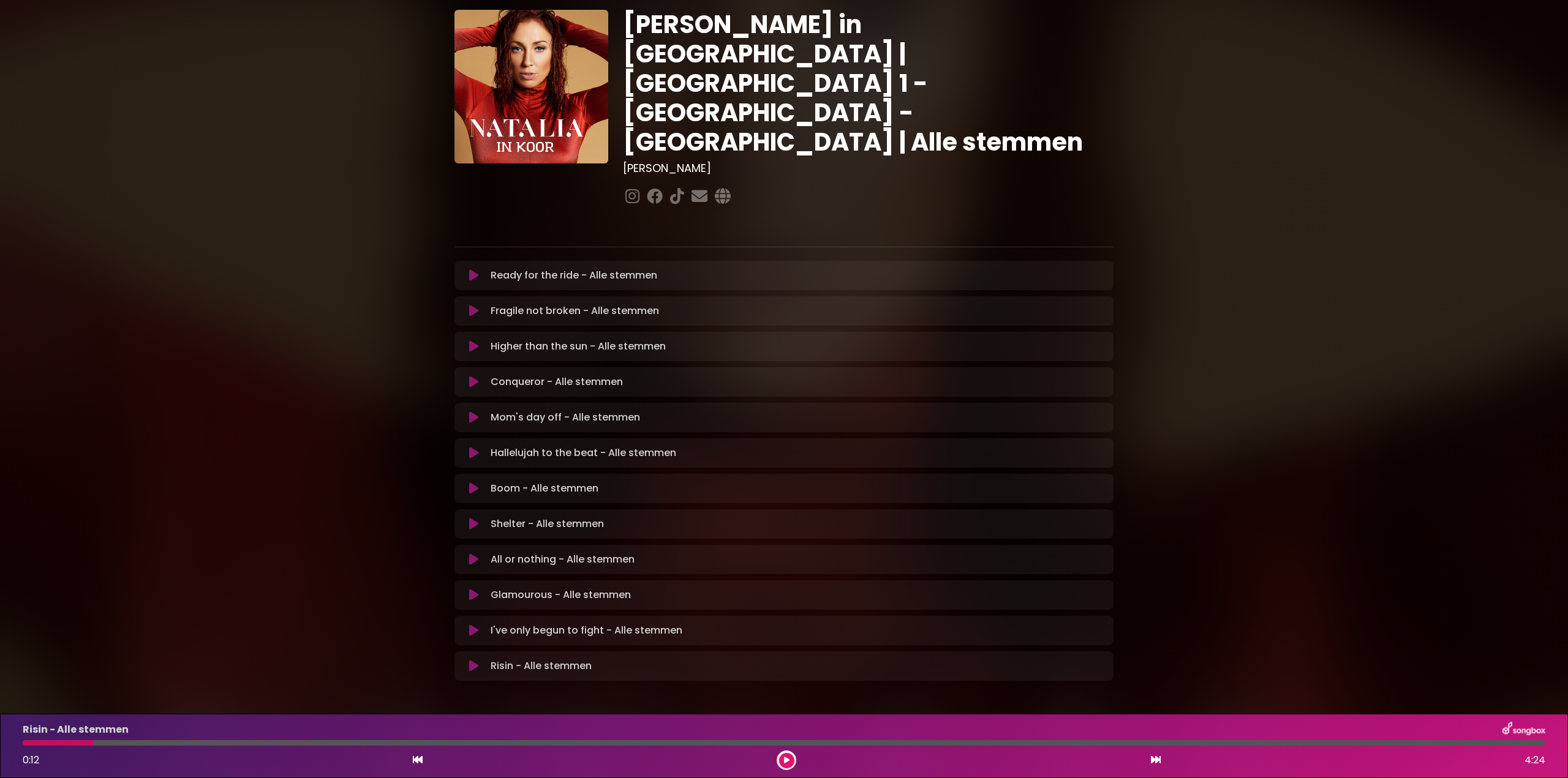
drag, startPoint x: 474, startPoint y: 586, endPoint x: 477, endPoint y: 593, distance: 7.6
click at [474, 624] on icon at bounding box center [474, 630] width 9 height 12
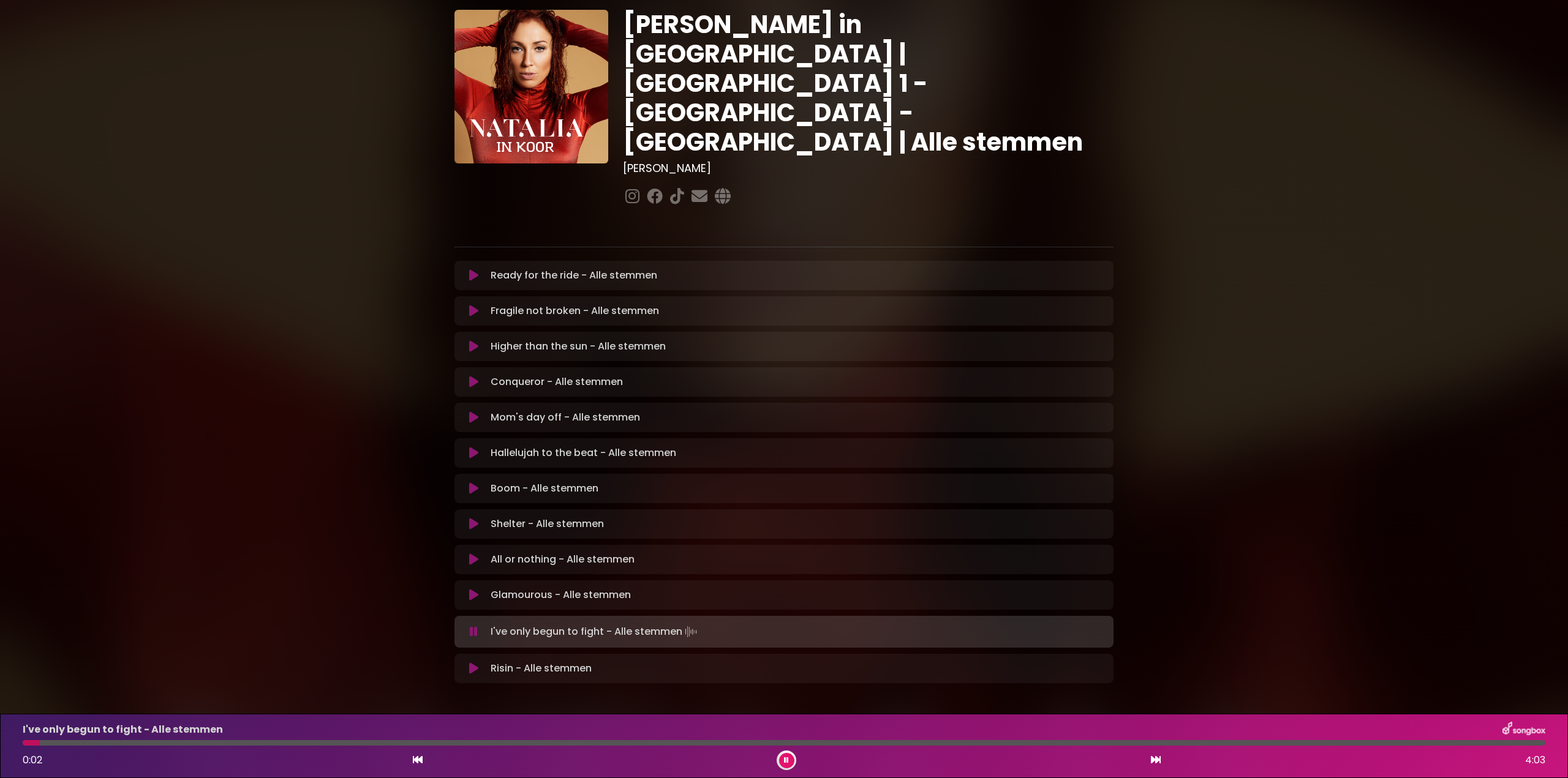
click at [169, 742] on div "I've only begun to fight - Alle stemmen 0:02 4:03" at bounding box center [784, 745] width 1537 height 48
click at [117, 740] on div "I've only begun to fight - Alle stemmen 0:03 4:03" at bounding box center [784, 745] width 1537 height 48
click at [128, 747] on div "I've only begun to fight - Alle stemmen 0:04 4:03" at bounding box center [784, 745] width 1537 height 48
click at [128, 744] on div at bounding box center [784, 743] width 1522 height 5
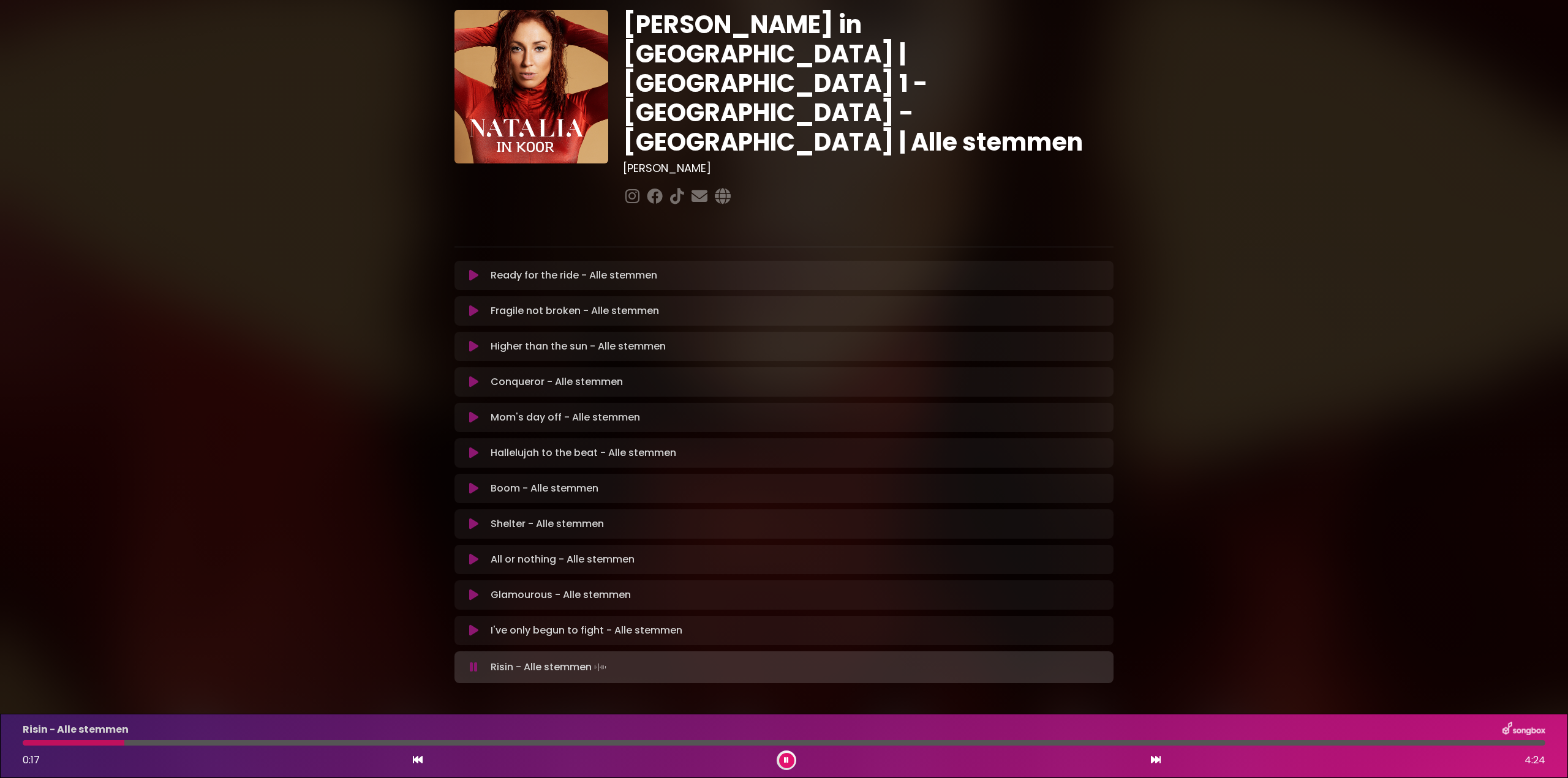
drag, startPoint x: 476, startPoint y: 619, endPoint x: 484, endPoint y: 624, distance: 9.4
click at [476, 661] on icon at bounding box center [474, 667] width 8 height 12
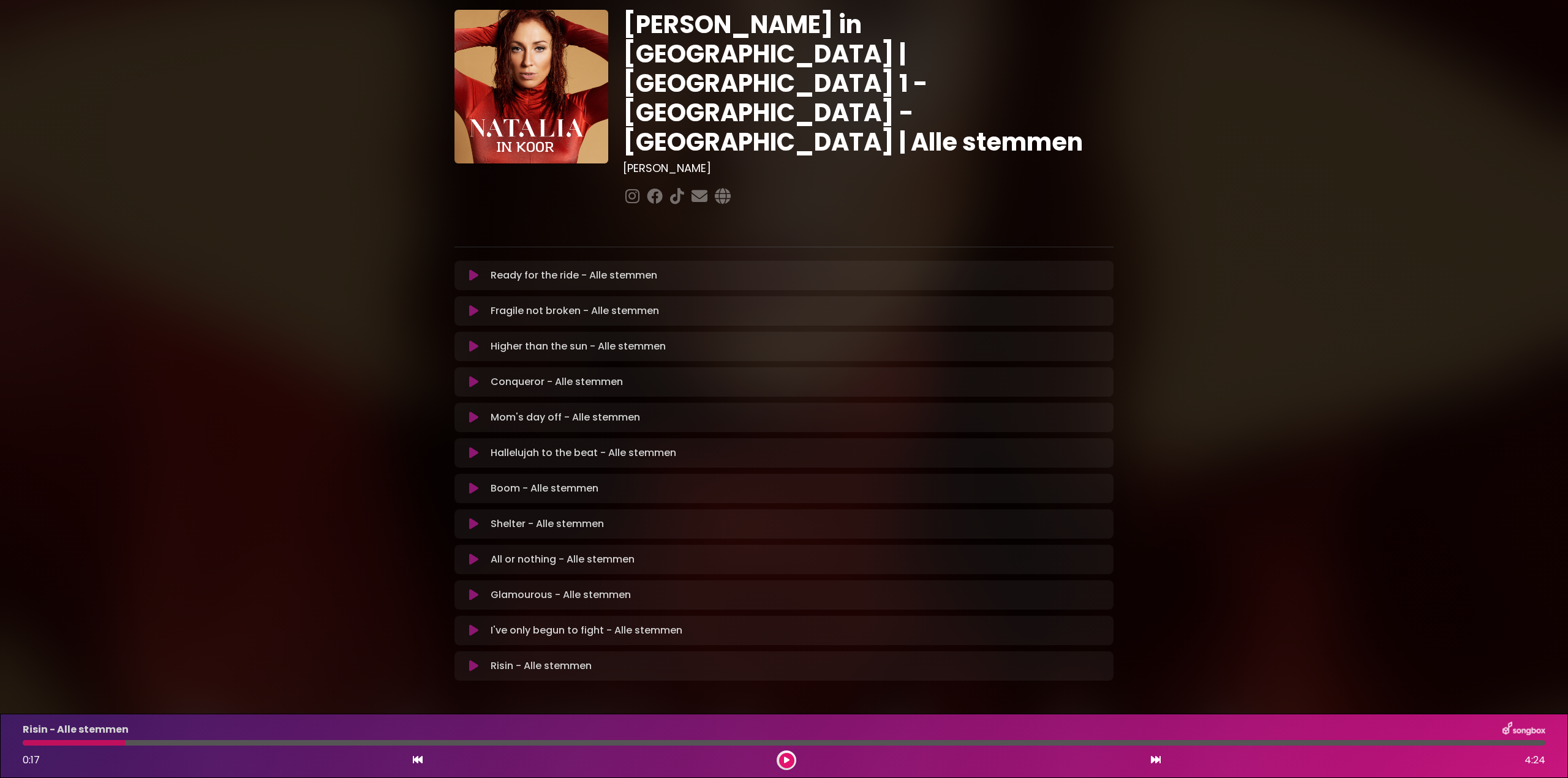
drag, startPoint x: 475, startPoint y: 229, endPoint x: 496, endPoint y: 233, distance: 21.4
click at [476, 270] on icon at bounding box center [474, 275] width 9 height 12
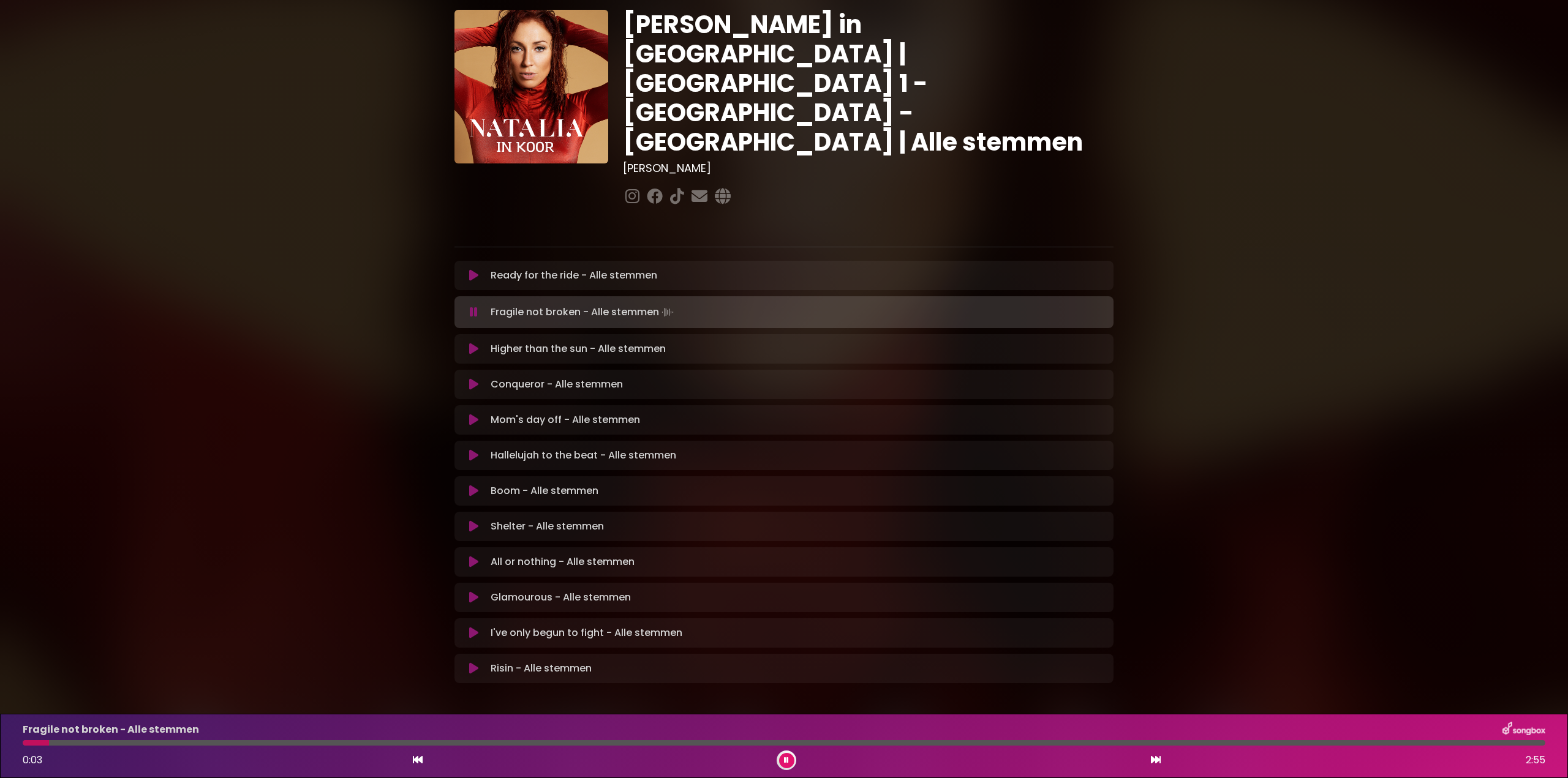
click at [784, 757] on icon at bounding box center [786, 760] width 5 height 7
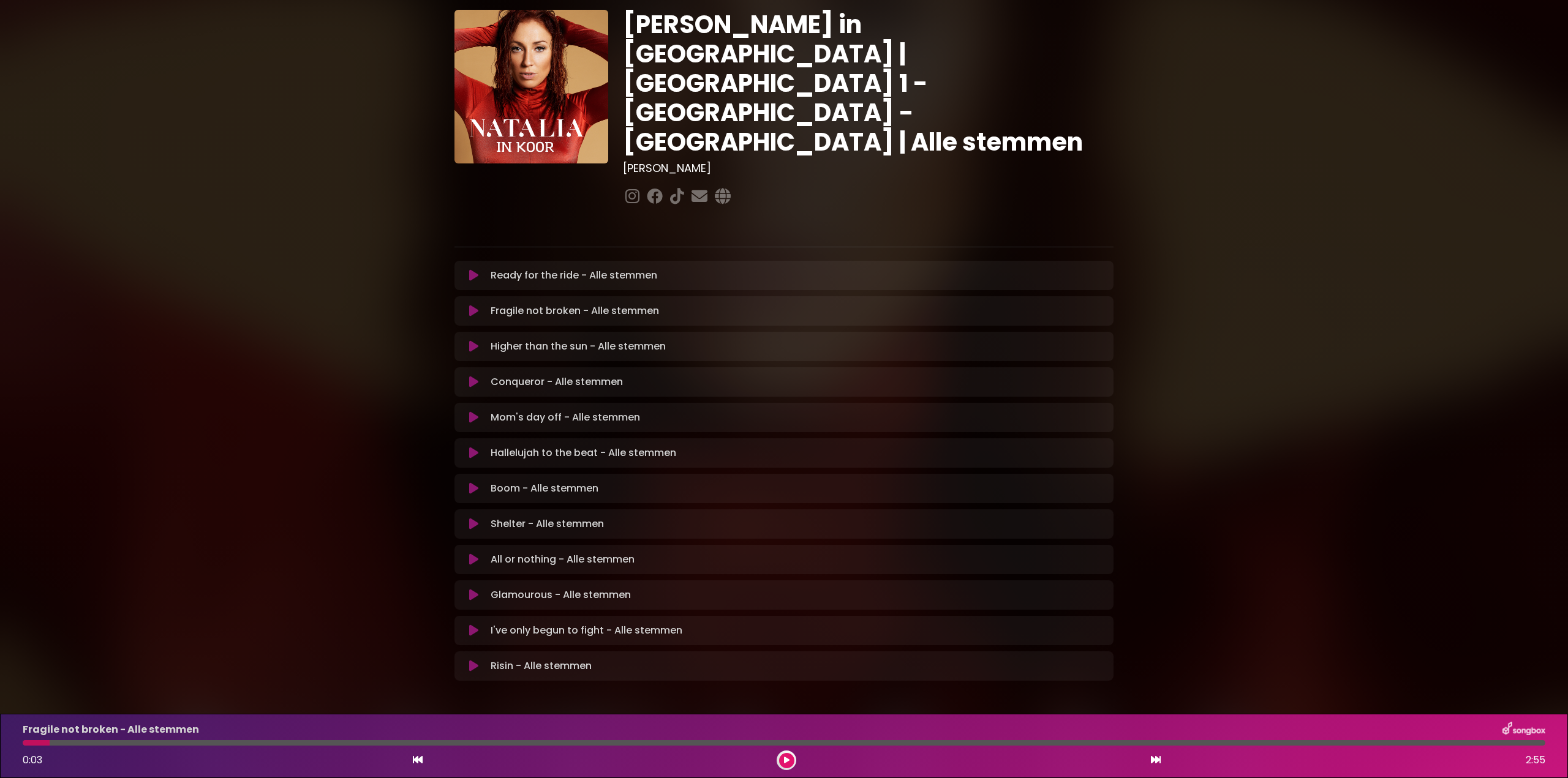
click at [473, 376] on icon at bounding box center [474, 382] width 9 height 12
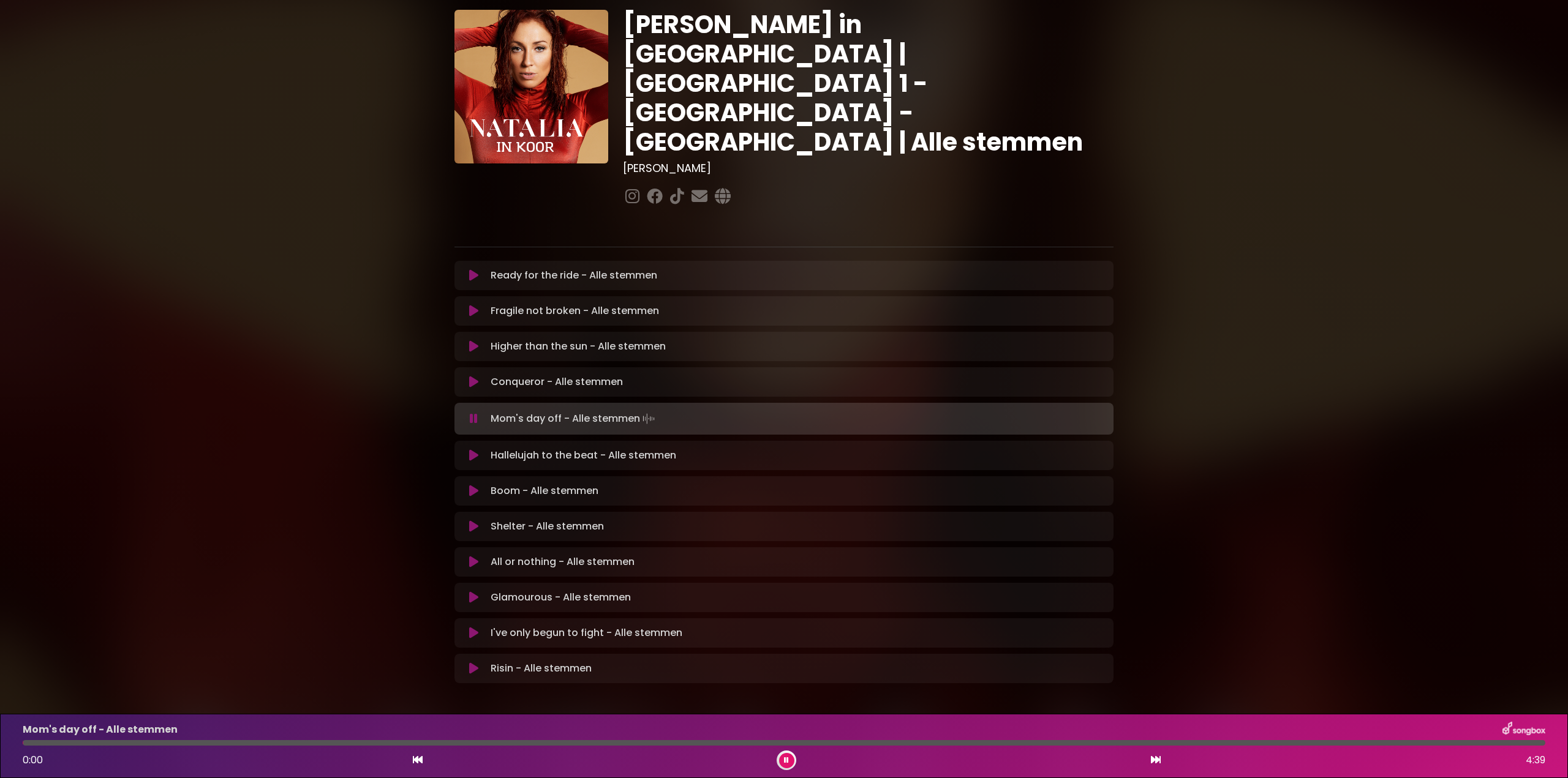
click at [785, 765] on button at bounding box center [787, 760] width 16 height 16
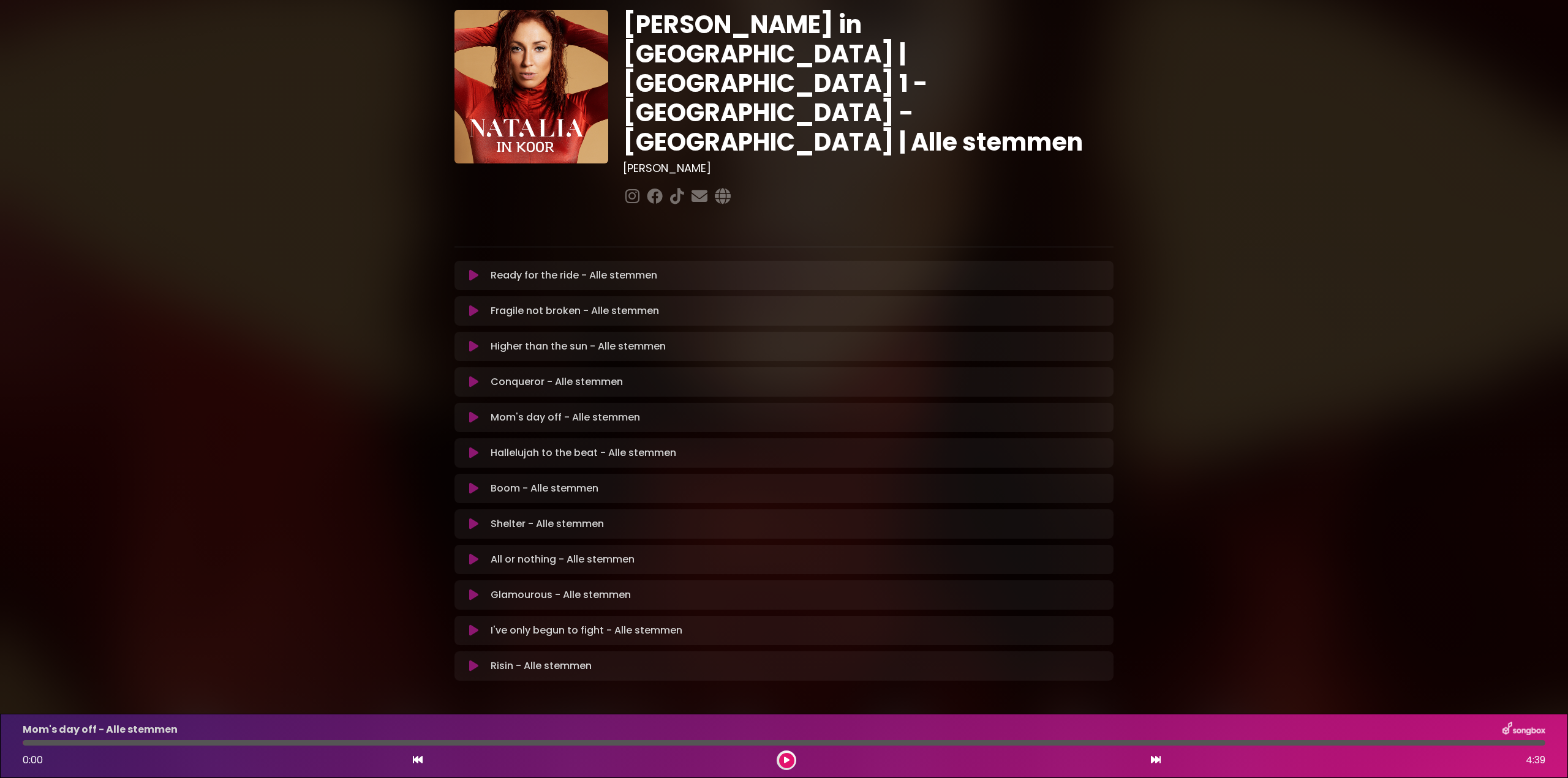
click at [786, 762] on icon at bounding box center [786, 760] width 5 height 7
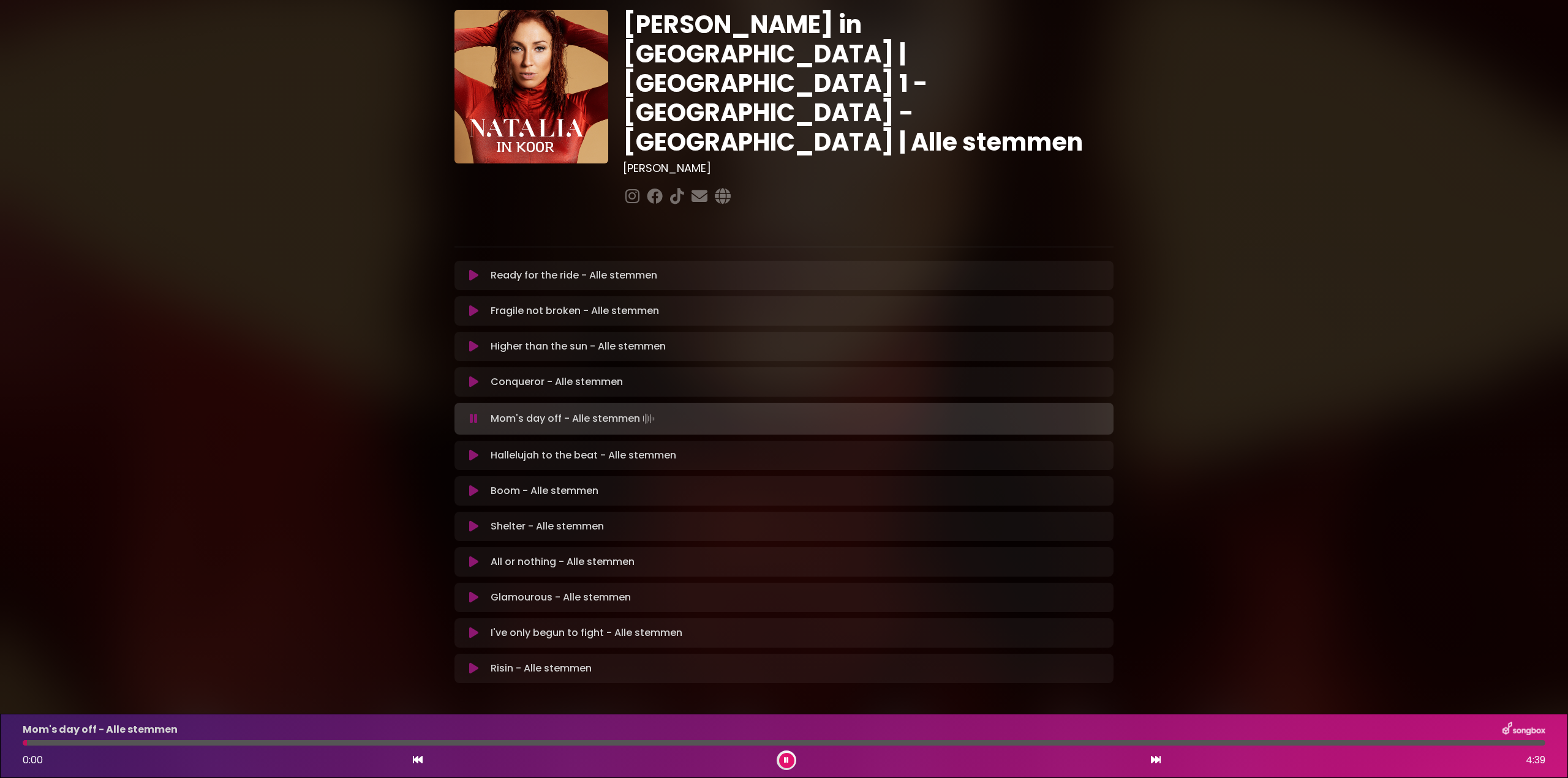
click at [786, 762] on icon at bounding box center [786, 760] width 5 height 7
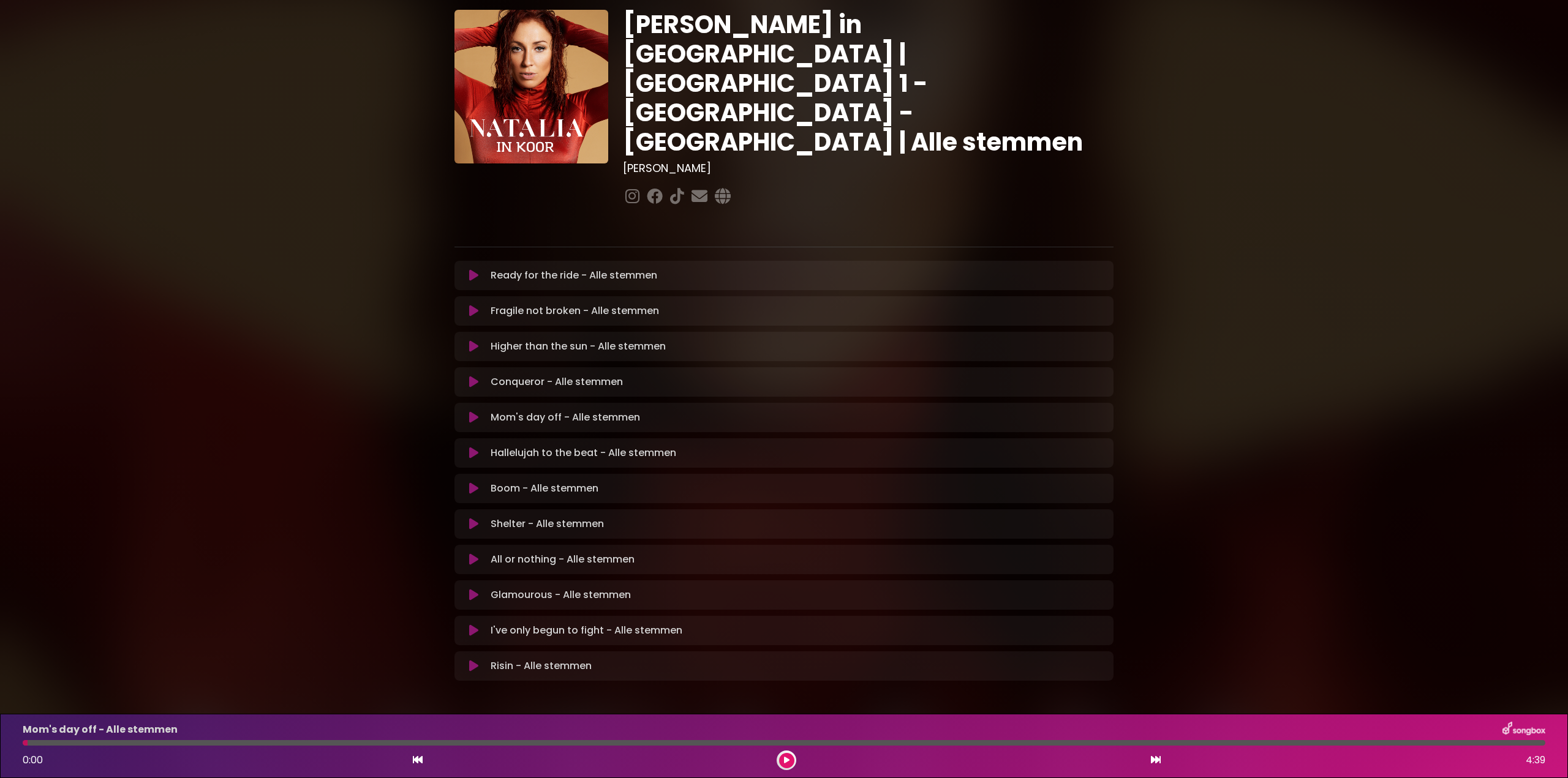
click at [476, 270] on icon at bounding box center [474, 275] width 9 height 12
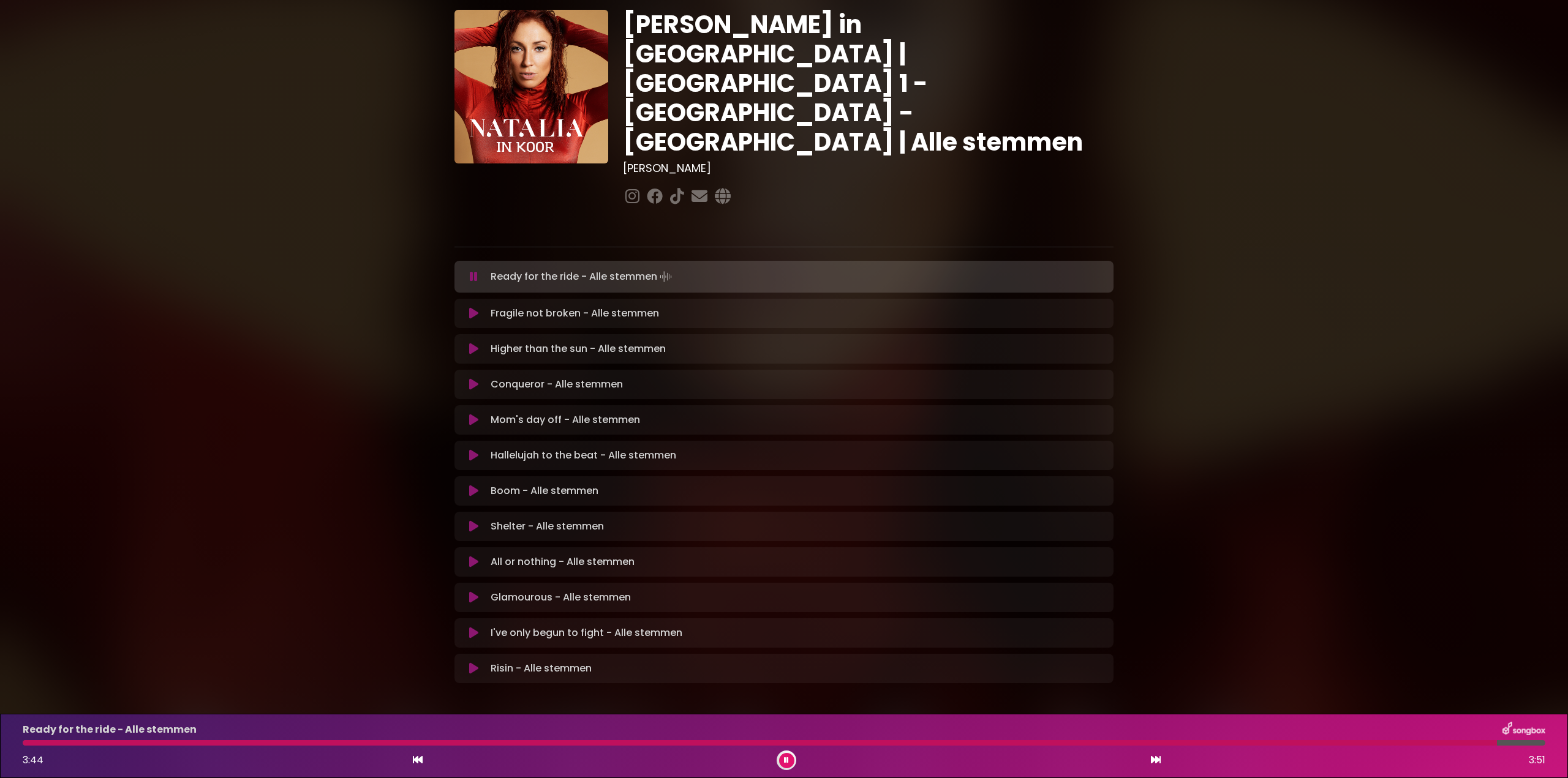
drag, startPoint x: 471, startPoint y: 339, endPoint x: 479, endPoint y: 340, distance: 8.1
click at [472, 378] on icon at bounding box center [474, 384] width 9 height 12
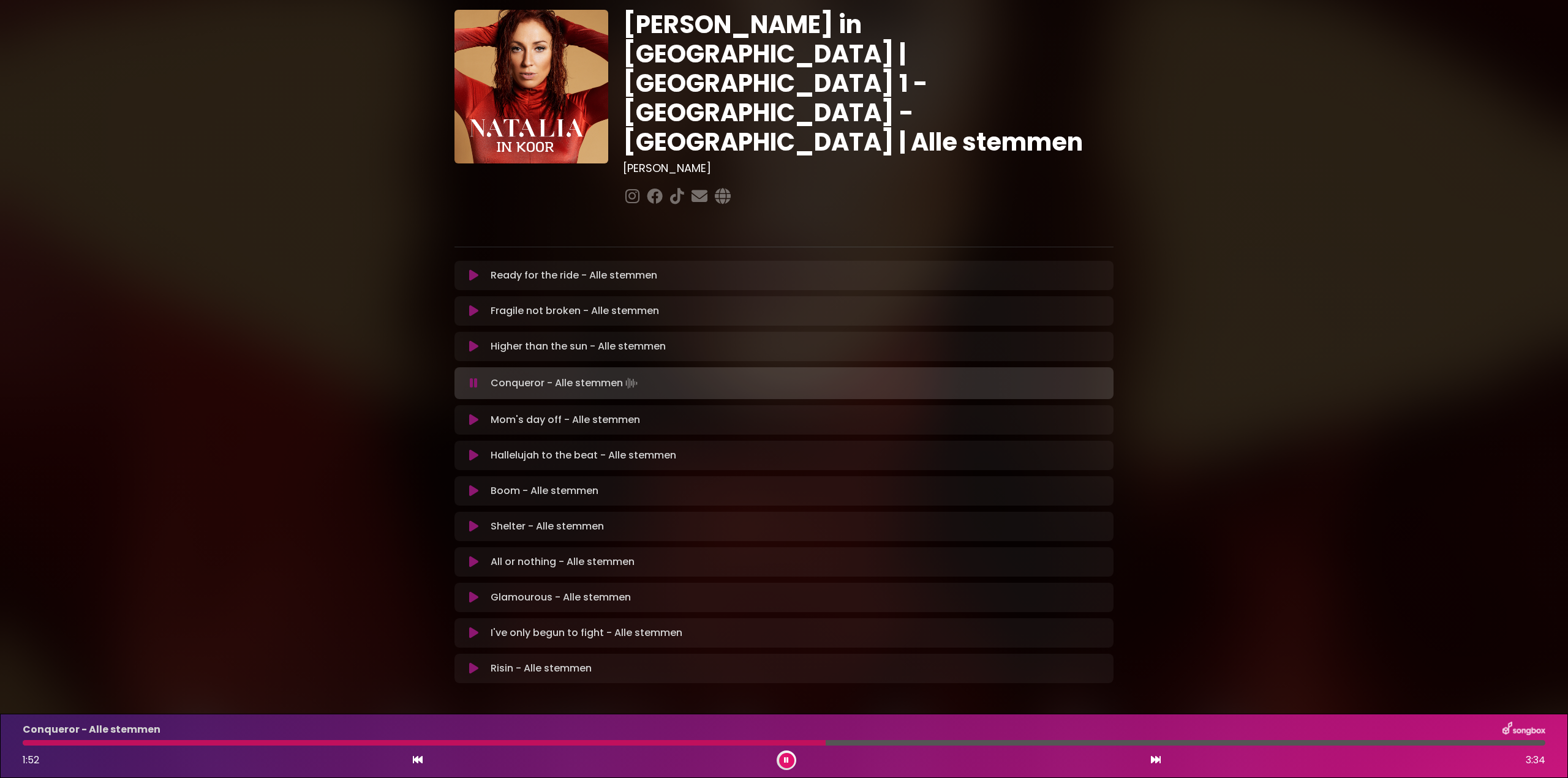
click at [690, 738] on div "Conqueror - Alle stemmen 1:52 3:34" at bounding box center [784, 745] width 1537 height 48
click at [690, 743] on div at bounding box center [426, 743] width 806 height 5
click at [606, 743] on div at bounding box center [362, 743] width 678 height 5
click at [550, 745] on div at bounding box center [330, 743] width 615 height 5
click at [991, 743] on div at bounding box center [563, 743] width 1081 height 5
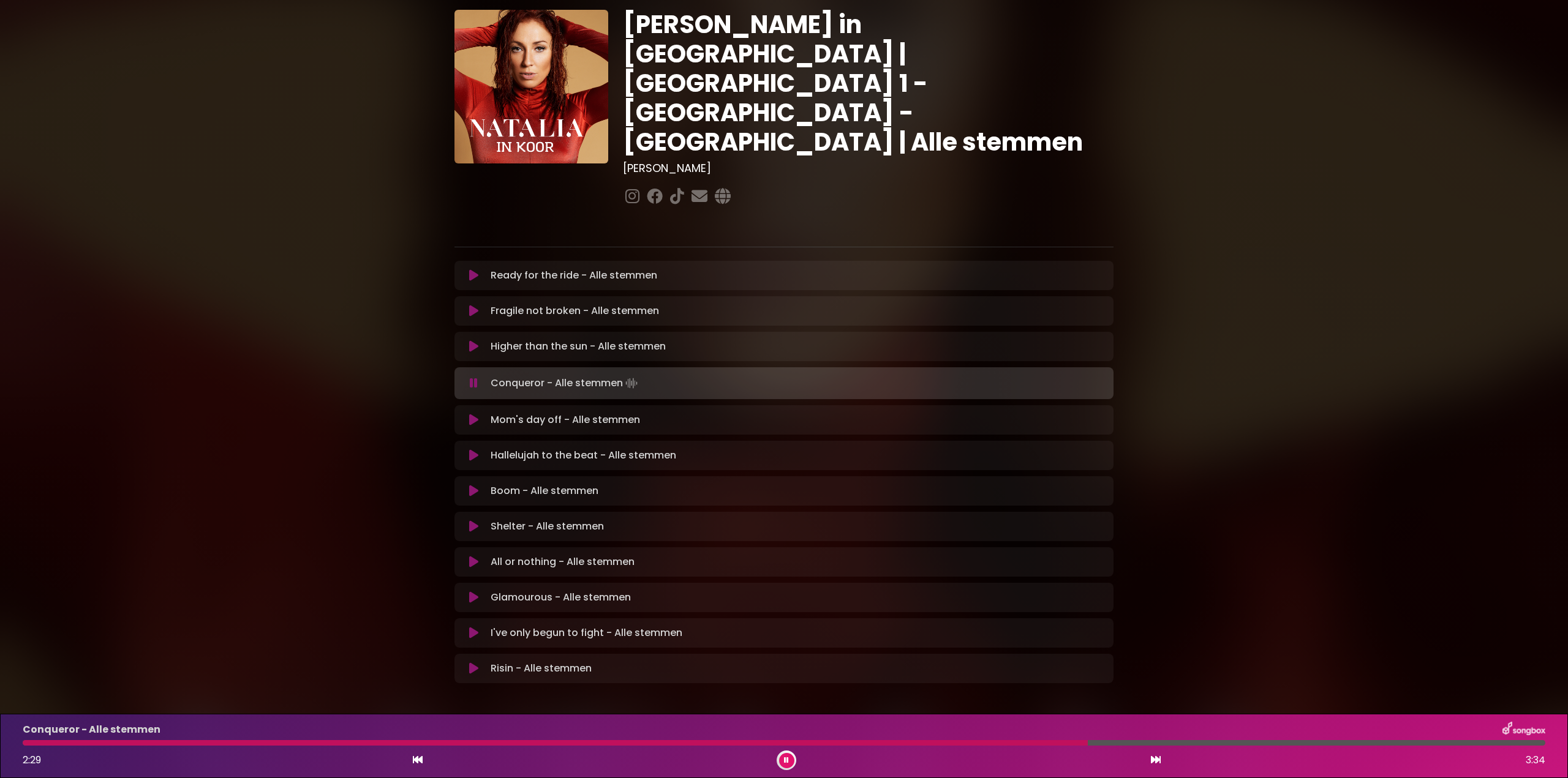
click at [980, 742] on div at bounding box center [555, 743] width 1065 height 5
click at [971, 741] on div at bounding box center [553, 743] width 1061 height 5
click at [971, 739] on div "Conqueror - Alle stemmen 2:30 3:34" at bounding box center [784, 745] width 1537 height 48
click at [977, 745] on div at bounding box center [562, 743] width 1077 height 5
click at [961, 745] on div "Conqueror - Alle stemmen 2:28 3:34" at bounding box center [784, 745] width 1537 height 48
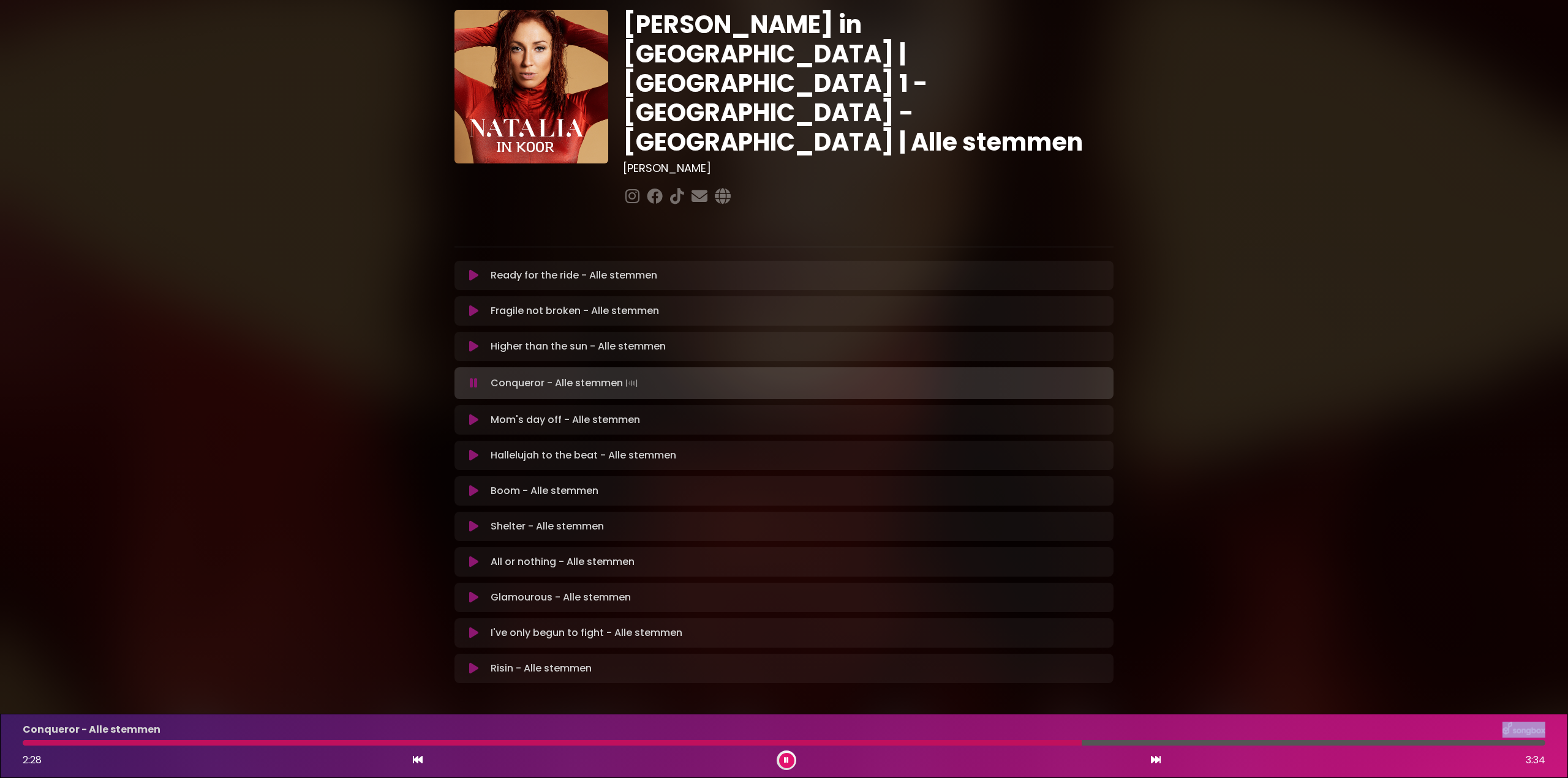
click at [963, 744] on div at bounding box center [552, 743] width 1059 height 5
click at [994, 744] on div at bounding box center [560, 743] width 1076 height 5
click at [948, 746] on div "Conqueror - Alle stemmen 2:26 3:34" at bounding box center [784, 745] width 1537 height 48
click at [950, 745] on div at bounding box center [784, 743] width 1522 height 5
click at [1008, 745] on div at bounding box center [614, 743] width 1182 height 5
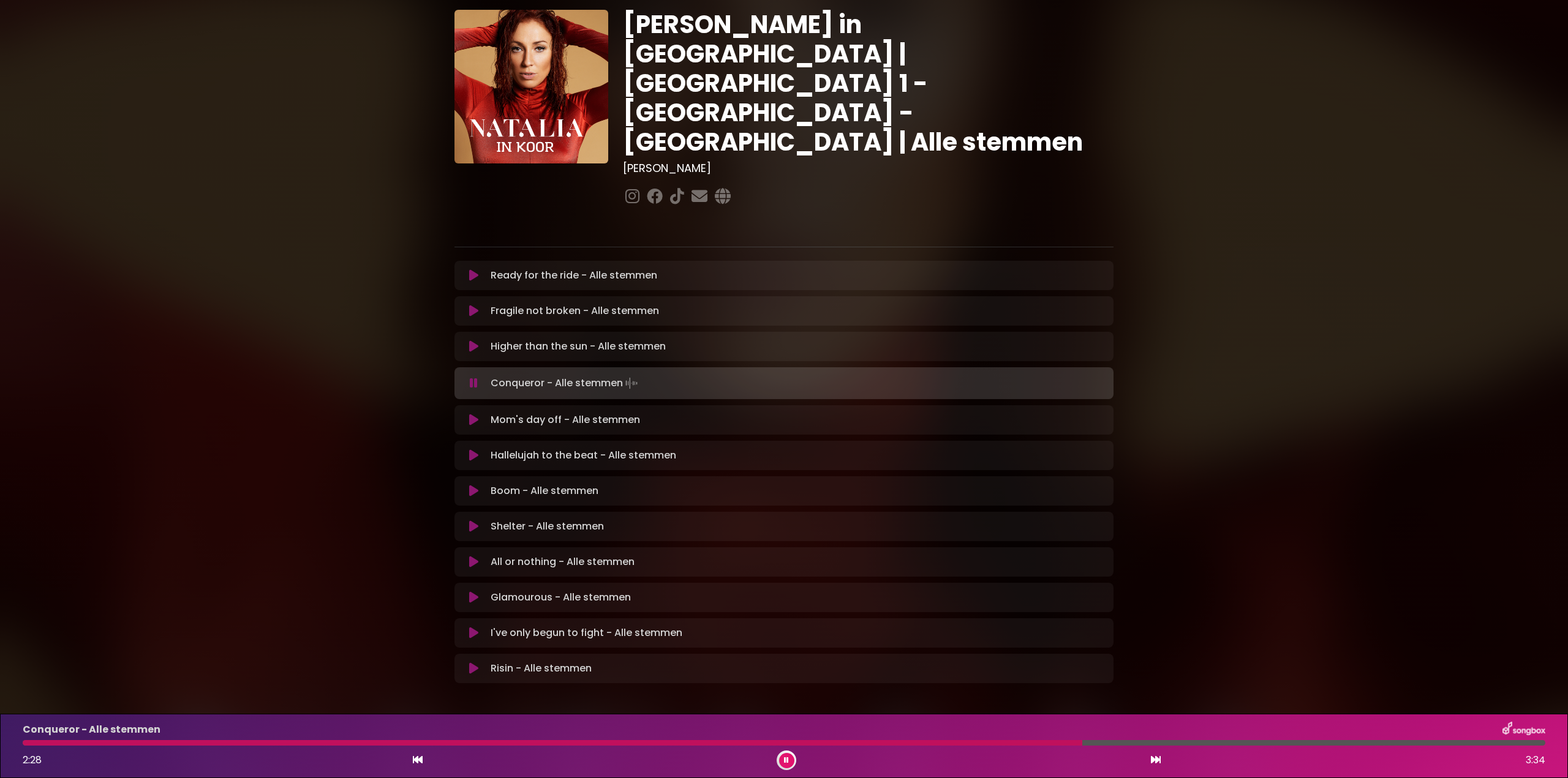
drag, startPoint x: 984, startPoint y: 740, endPoint x: 984, endPoint y: 745, distance: 5.0
click at [984, 742] on div "Conqueror - Alle stemmen 2:28 3:34" at bounding box center [784, 745] width 1537 height 48
click at [984, 746] on div "Conqueror - Alle stemmen 2:29 3:34" at bounding box center [784, 745] width 1537 height 48
click at [984, 742] on div at bounding box center [504, 743] width 962 height 5
click at [1339, 742] on div at bounding box center [761, 743] width 1477 height 5
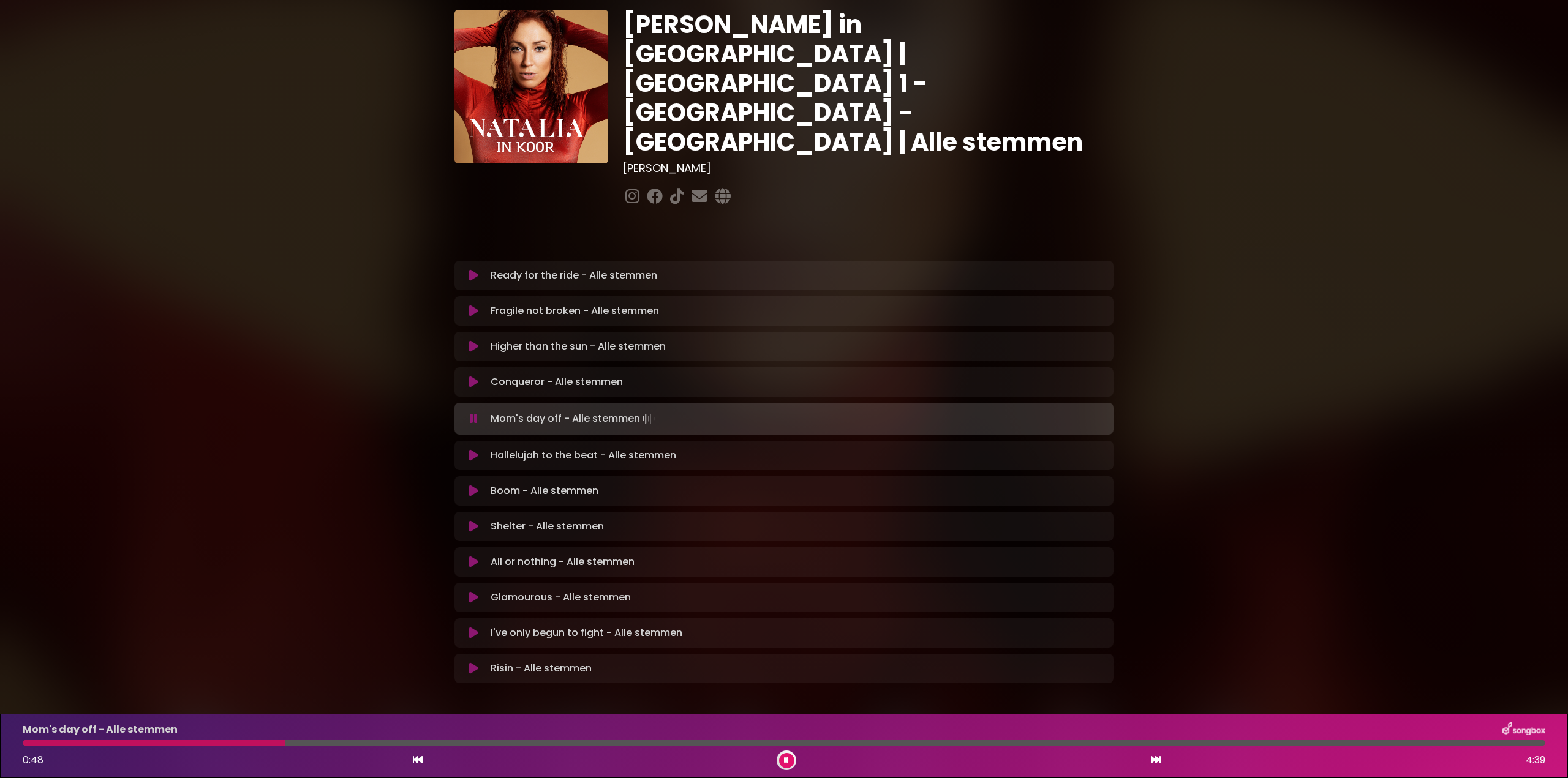
click at [789, 760] on button at bounding box center [787, 760] width 16 height 16
